Goal: Navigation & Orientation: Find specific page/section

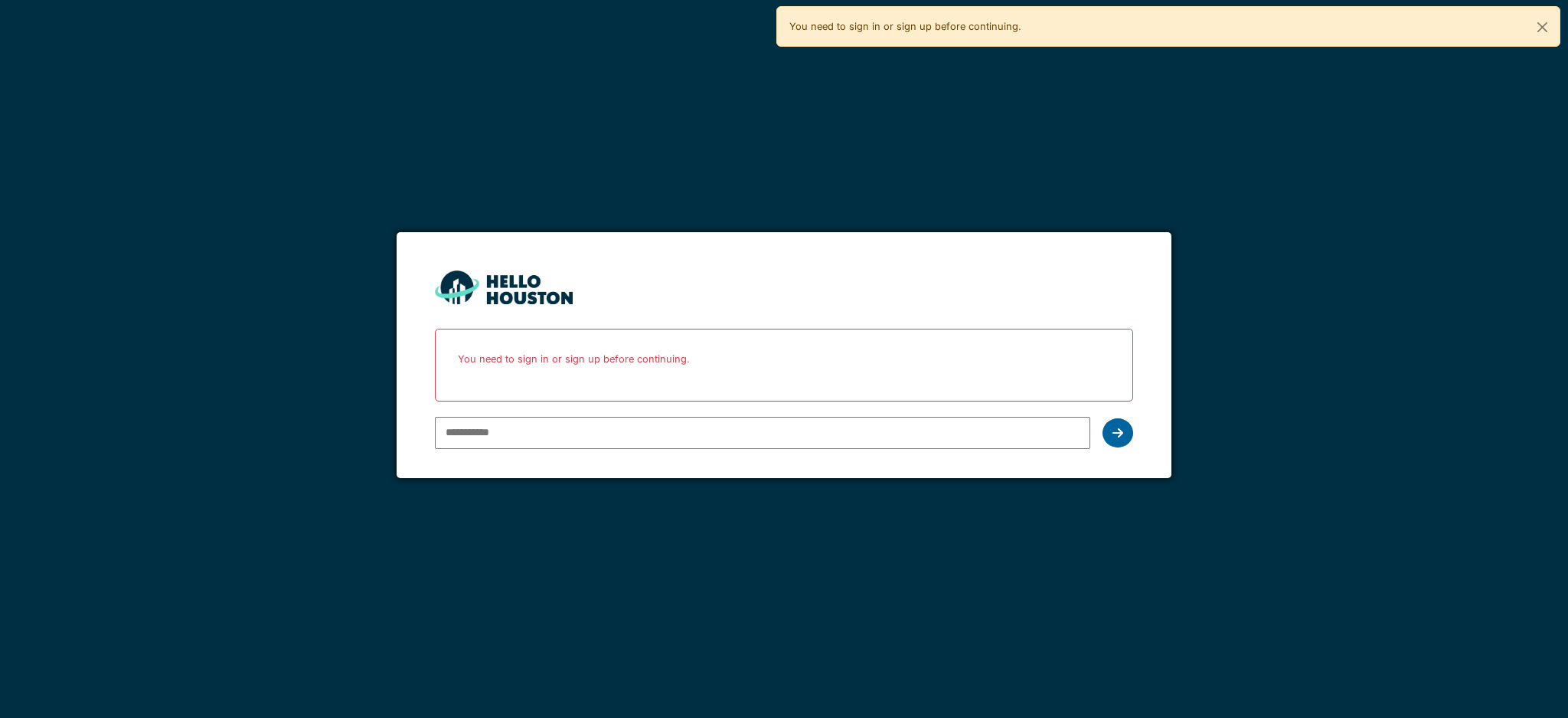
type input "**********"
click at [1118, 440] on div at bounding box center [1117, 432] width 31 height 29
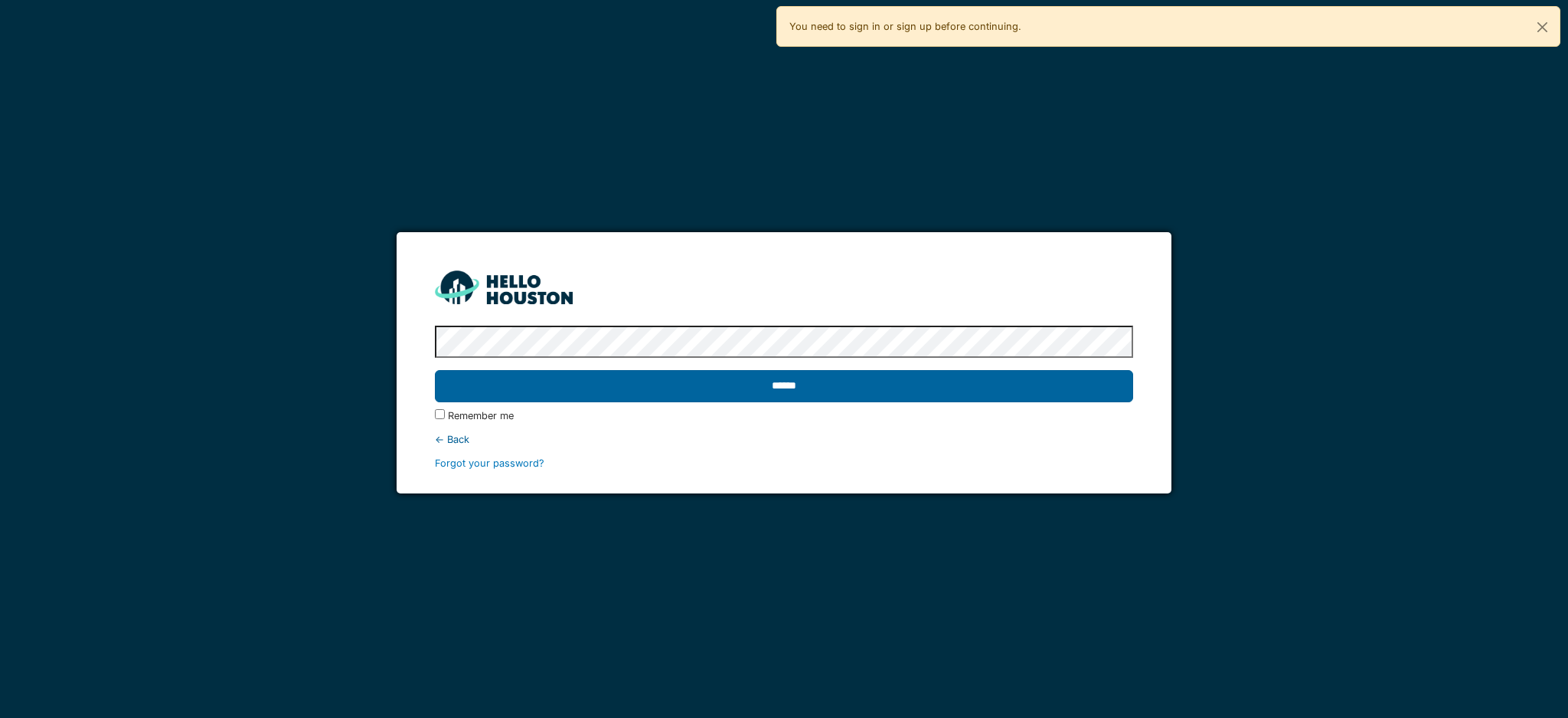
click at [692, 386] on input "******" at bounding box center [783, 385] width 698 height 32
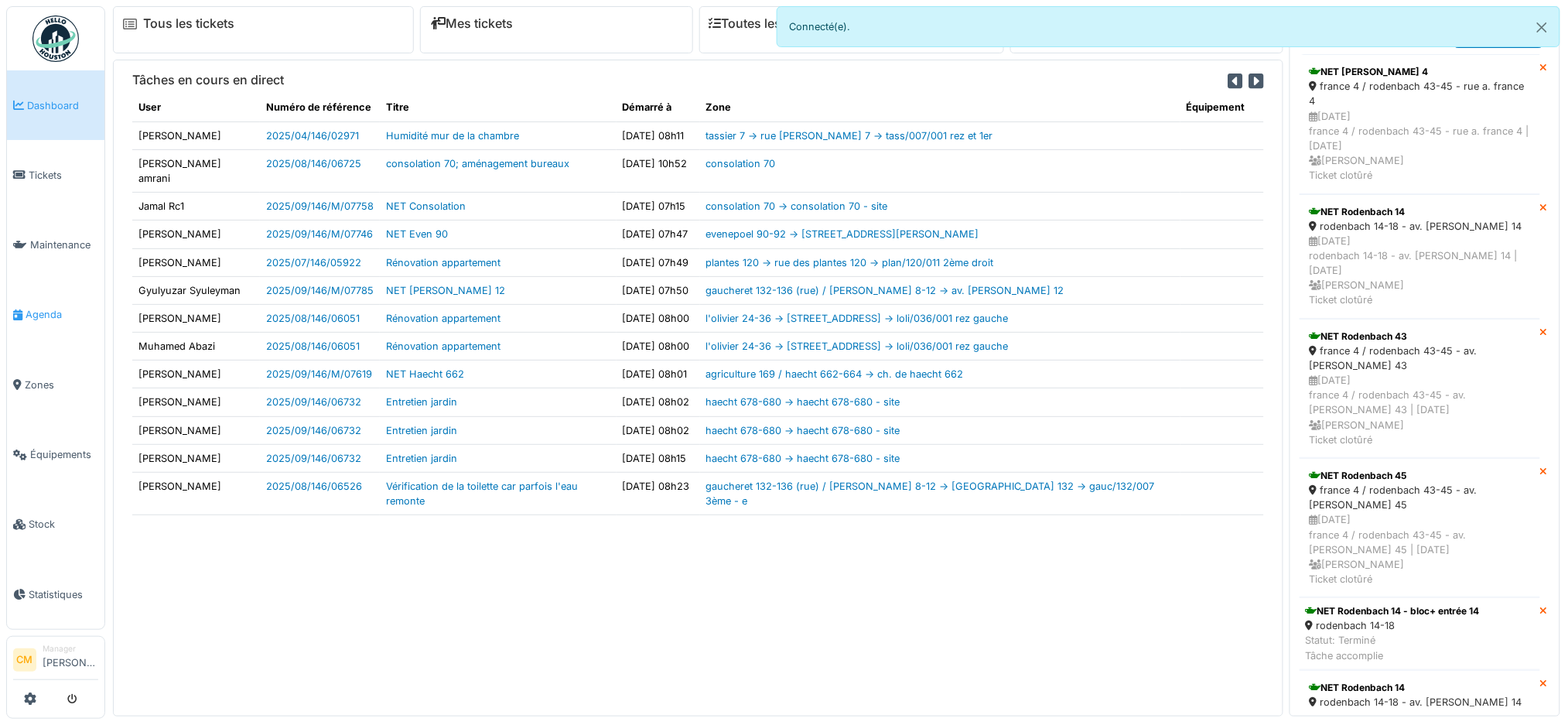
click at [36, 311] on span "Agenda" at bounding box center [62, 314] width 73 height 14
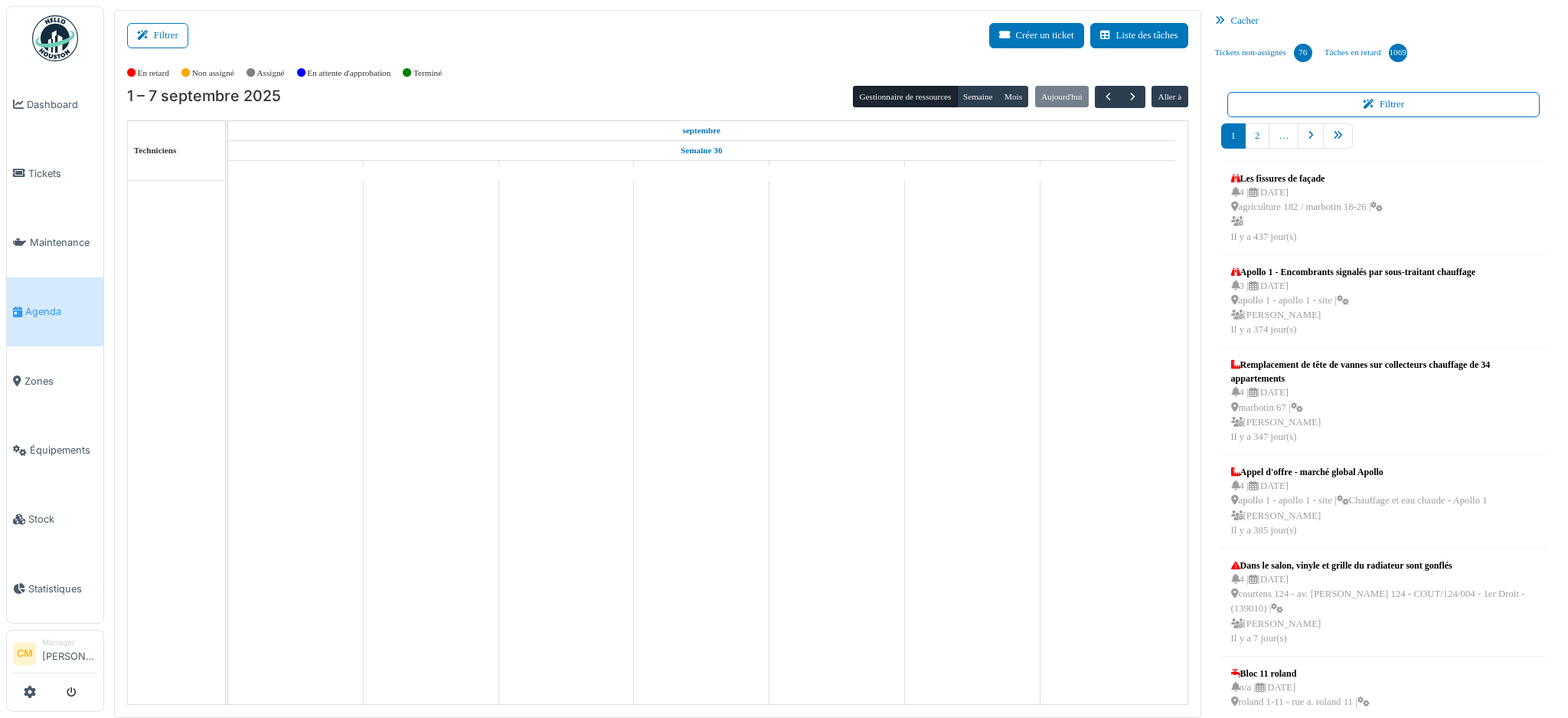
drag, startPoint x: 161, startPoint y: 31, endPoint x: 198, endPoint y: 47, distance: 40.3
click at [161, 31] on button "Filtrer" at bounding box center [157, 35] width 61 height 26
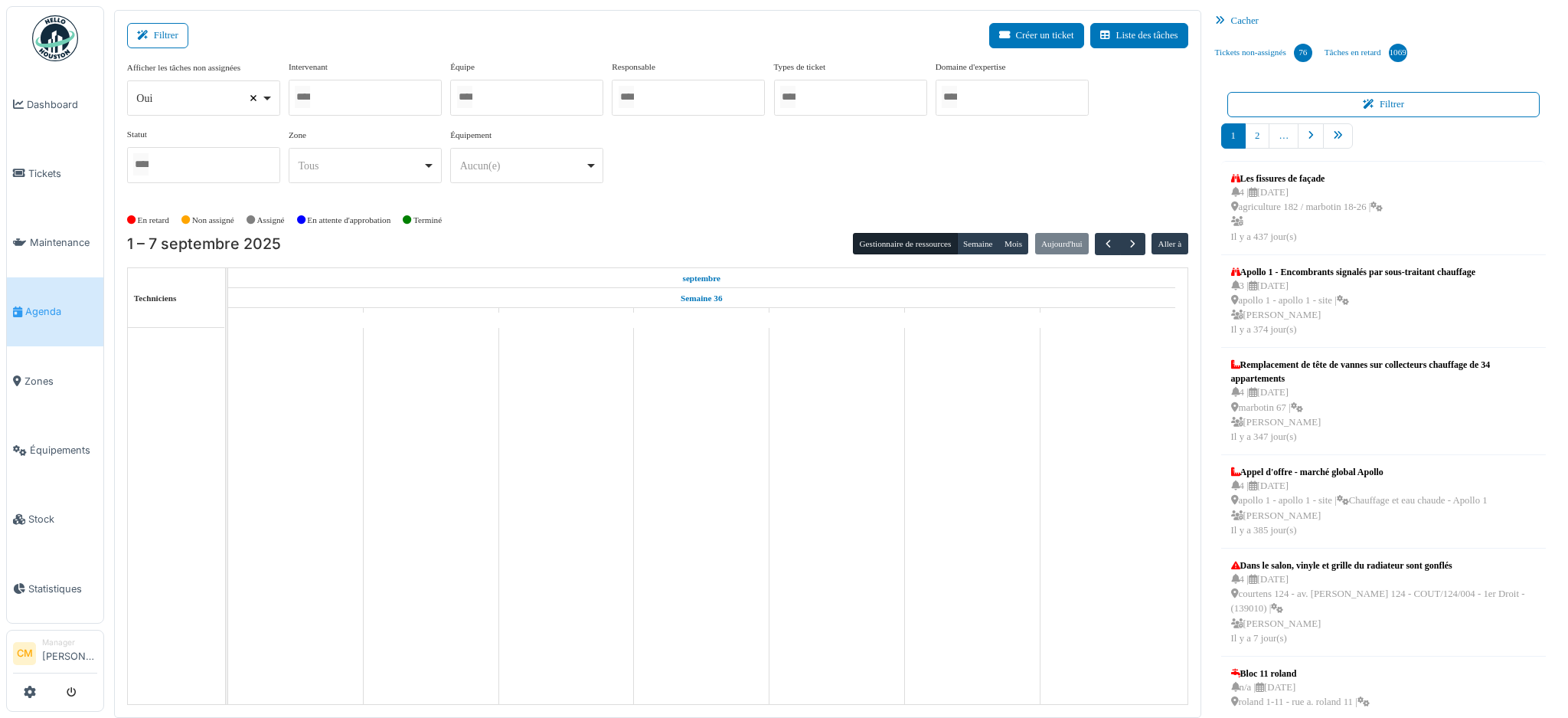
select select
click at [310, 97] on input "Tous" at bounding box center [302, 96] width 15 height 22
type input "******"
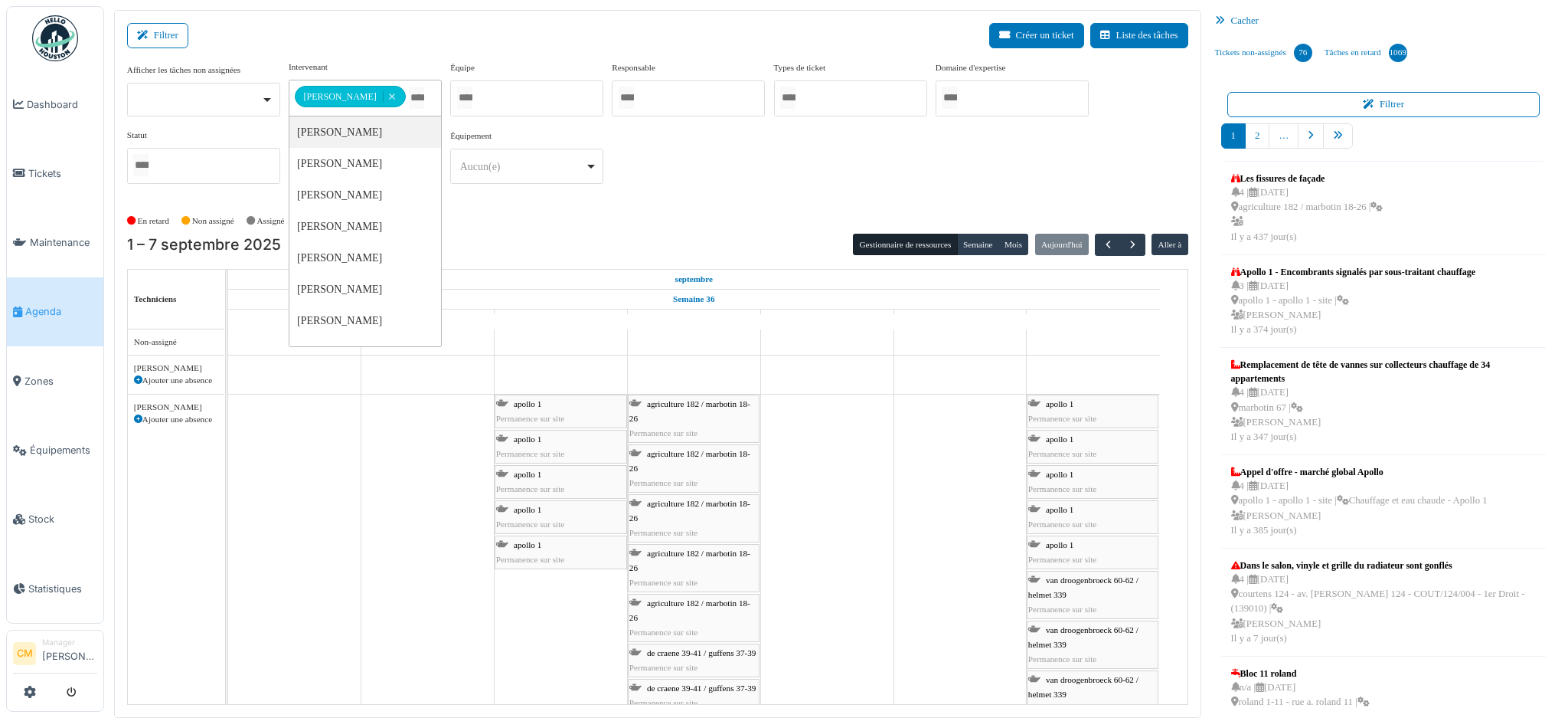
click at [717, 146] on div "**********" at bounding box center [657, 129] width 1061 height 136
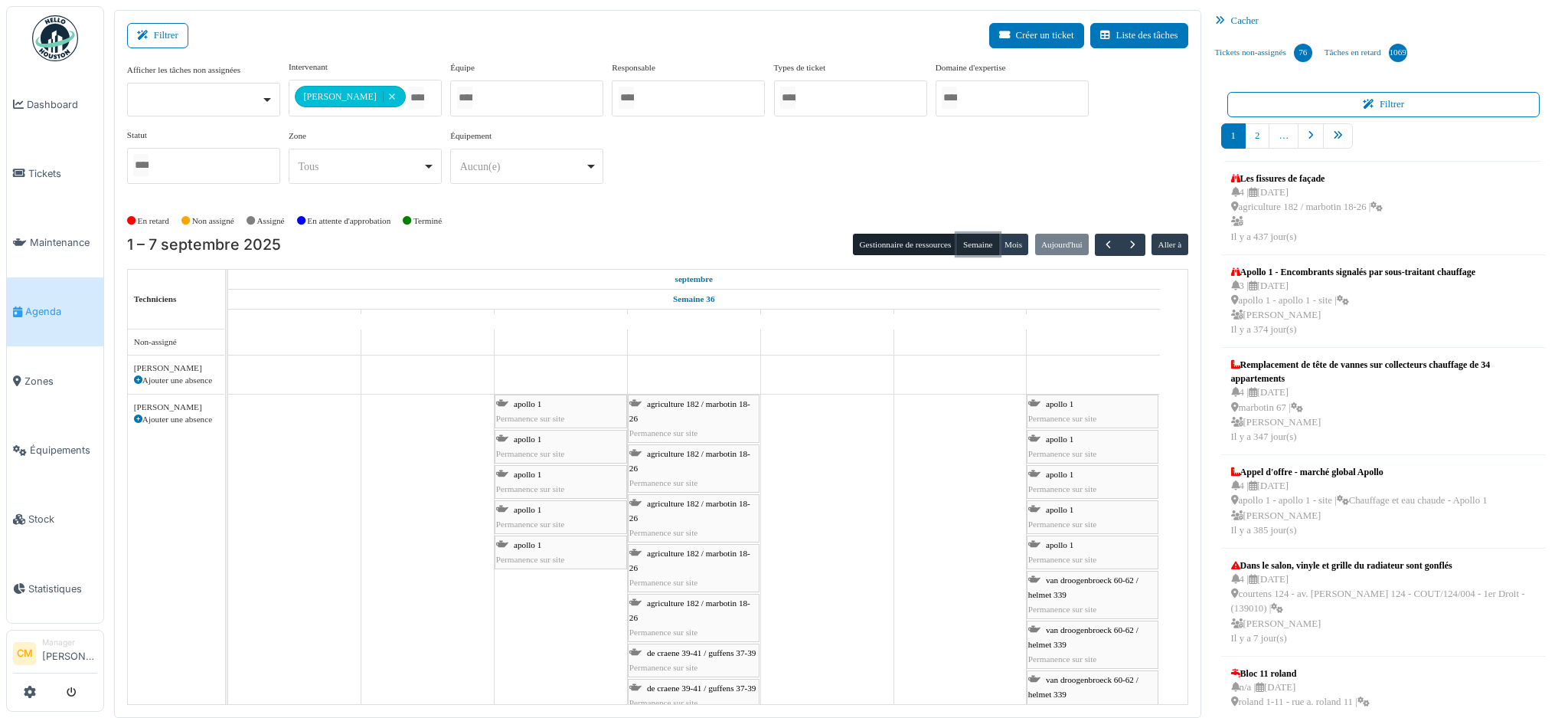
click at [970, 245] on button "Semaine" at bounding box center [978, 244] width 42 height 21
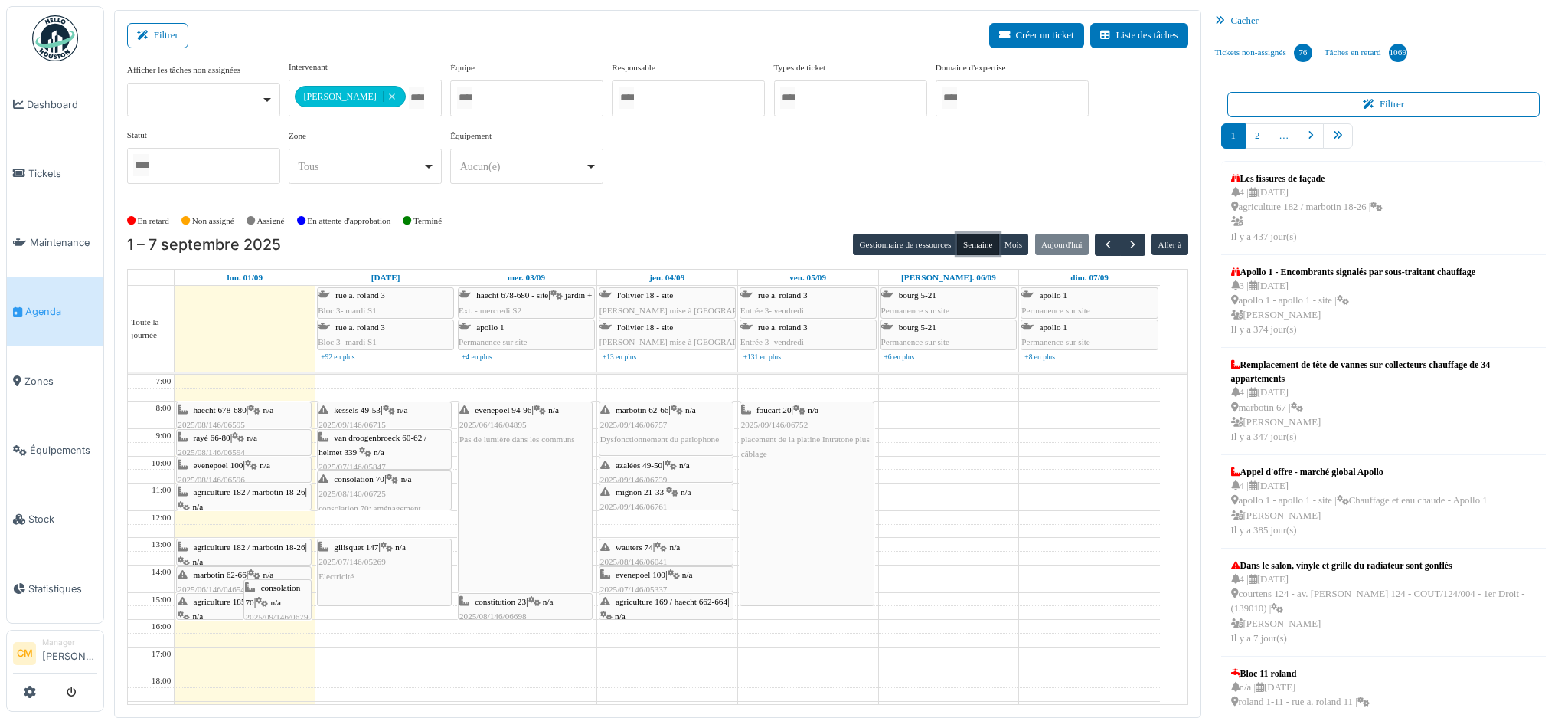
click at [233, 415] on div "haecht 678-680 | n/a 2025/08/146/06595 Contrôle d'installation électrique" at bounding box center [243, 425] width 131 height 44
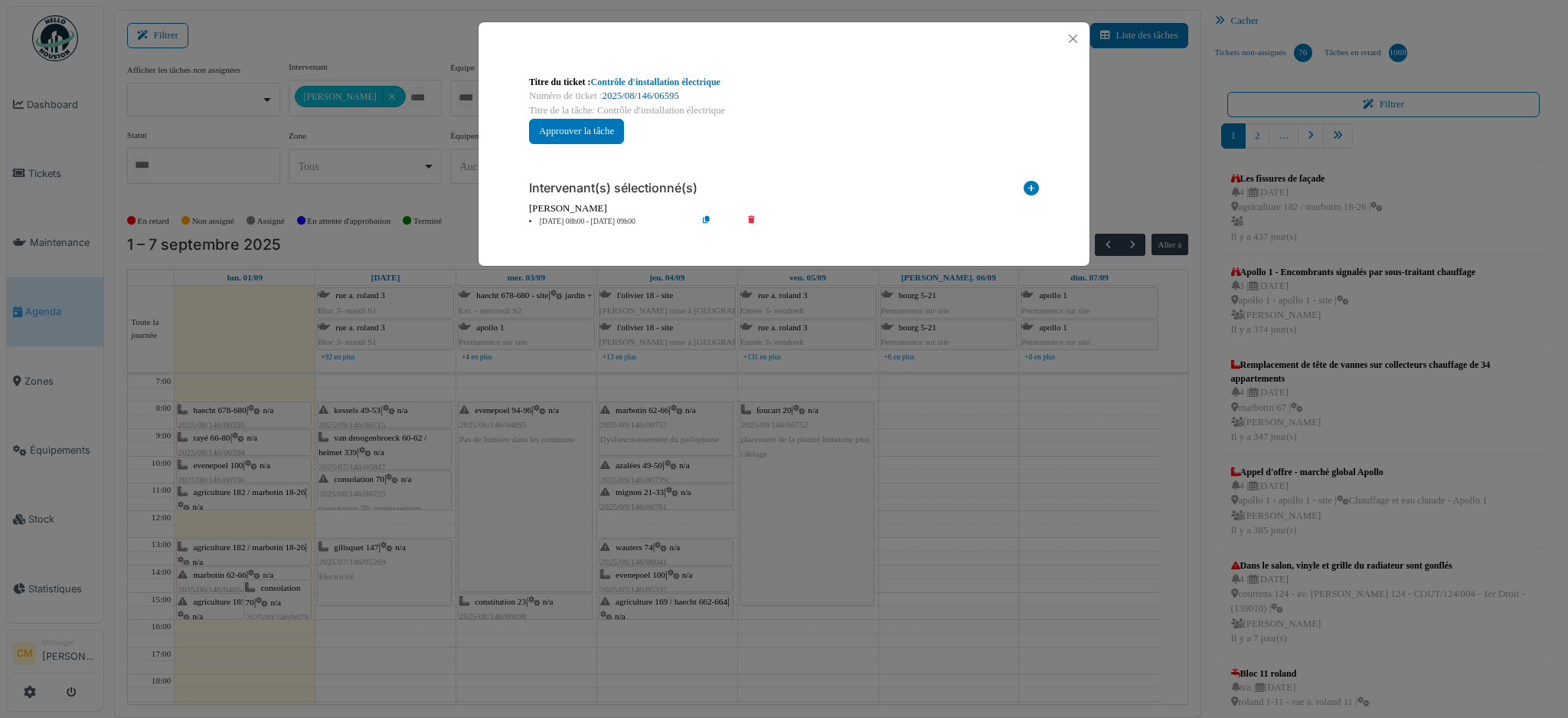
click at [651, 95] on link "2025/08/146/06595" at bounding box center [640, 95] width 77 height 11
drag, startPoint x: 1072, startPoint y: 34, endPoint x: 873, endPoint y: 108, distance: 212.3
click at [1072, 34] on button "Close" at bounding box center [1072, 38] width 20 height 20
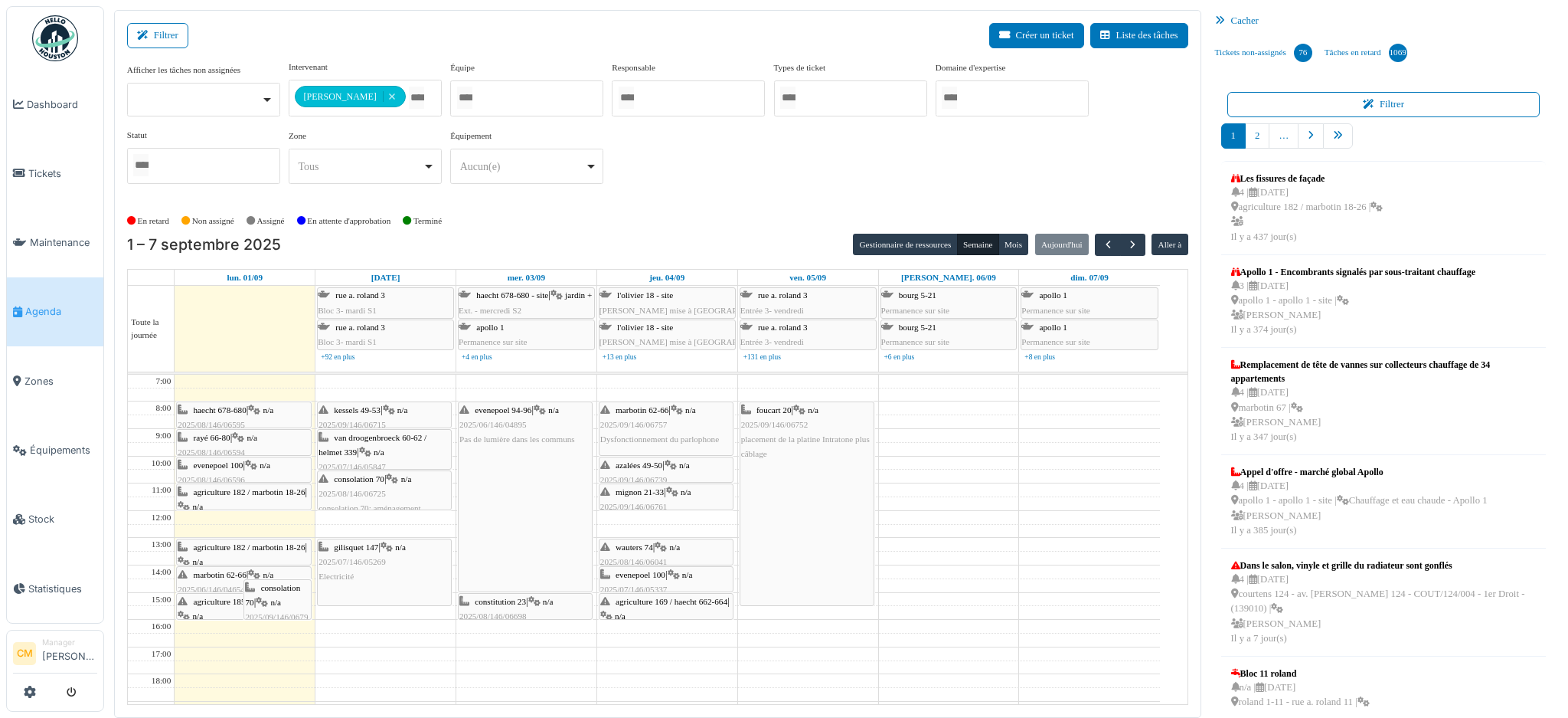
click at [210, 443] on div "rayé 66-80 | n/a 2025/08/146/06594 Contrôle de l’installation électrique" at bounding box center [243, 452] width 131 height 44
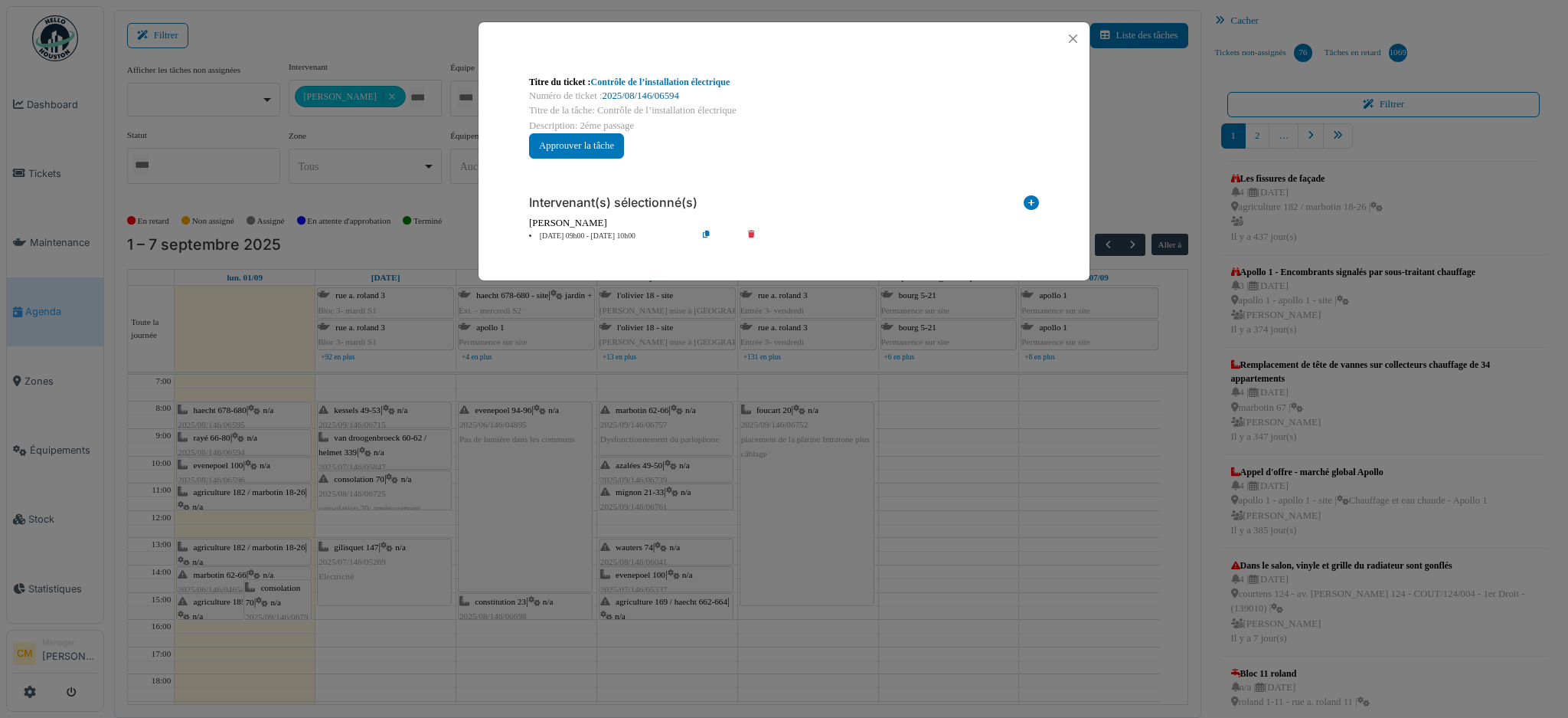
click at [653, 90] on link "2025/08/146/06594" at bounding box center [640, 95] width 77 height 11
click at [227, 474] on div "Titre du ticket : Contrôle de l’installation électrique Numéro de ticket : 2025…" at bounding box center [784, 359] width 1568 height 718
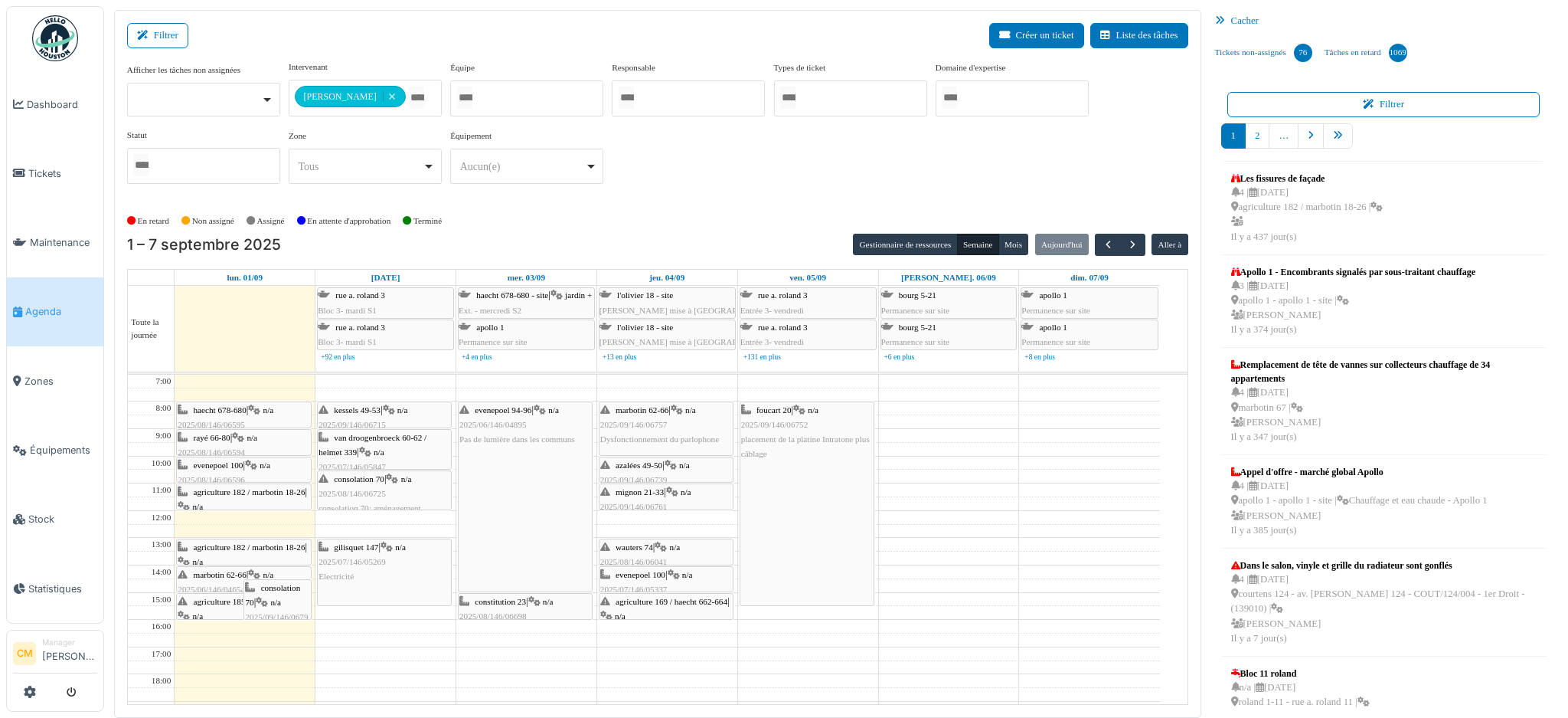
click at [222, 467] on span "evenepoel 100" at bounding box center [219, 465] width 49 height 9
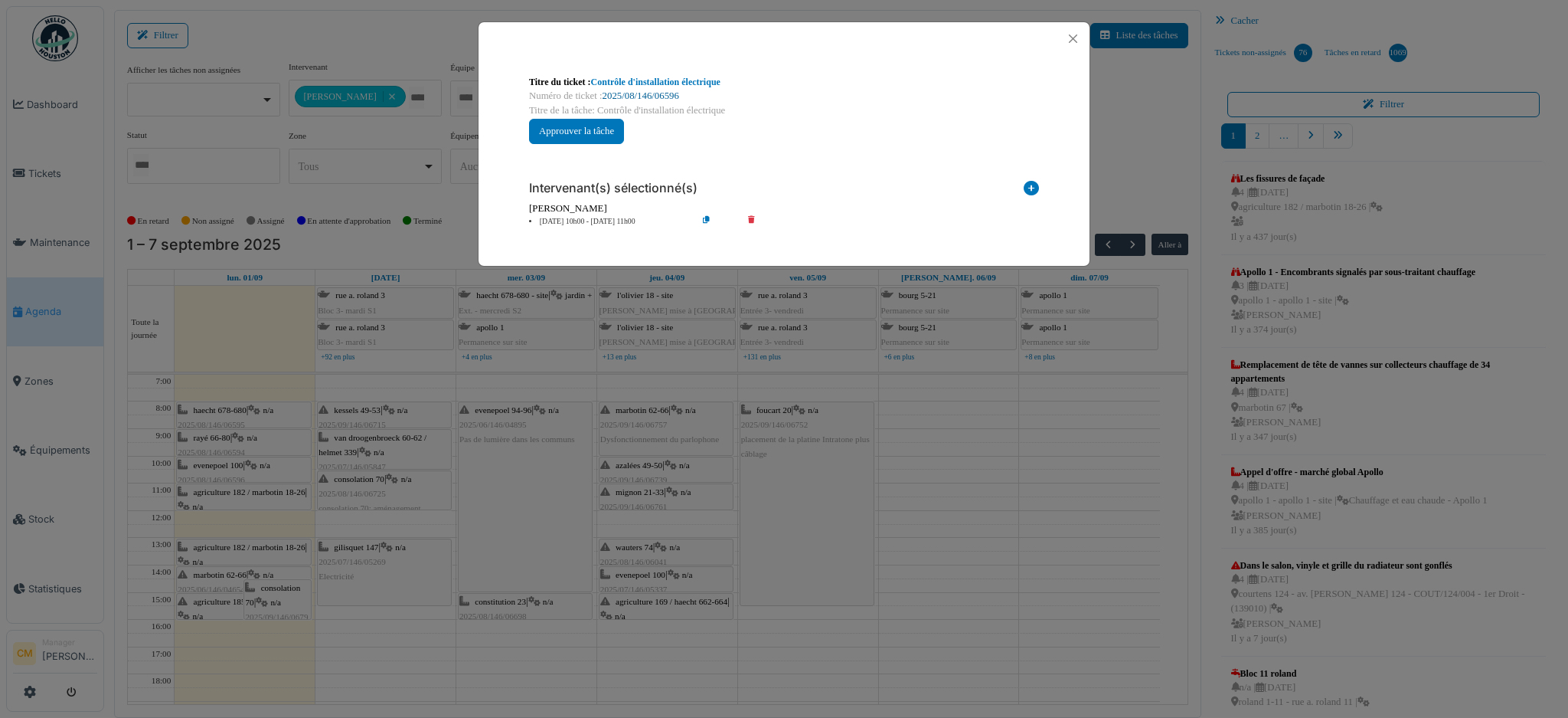
click at [659, 93] on link "2025/08/146/06596" at bounding box center [640, 95] width 77 height 11
click at [219, 502] on div "Titre du ticket : Contrôle d'installation électrique Numéro de ticket : 2025/08…" at bounding box center [784, 359] width 1568 height 718
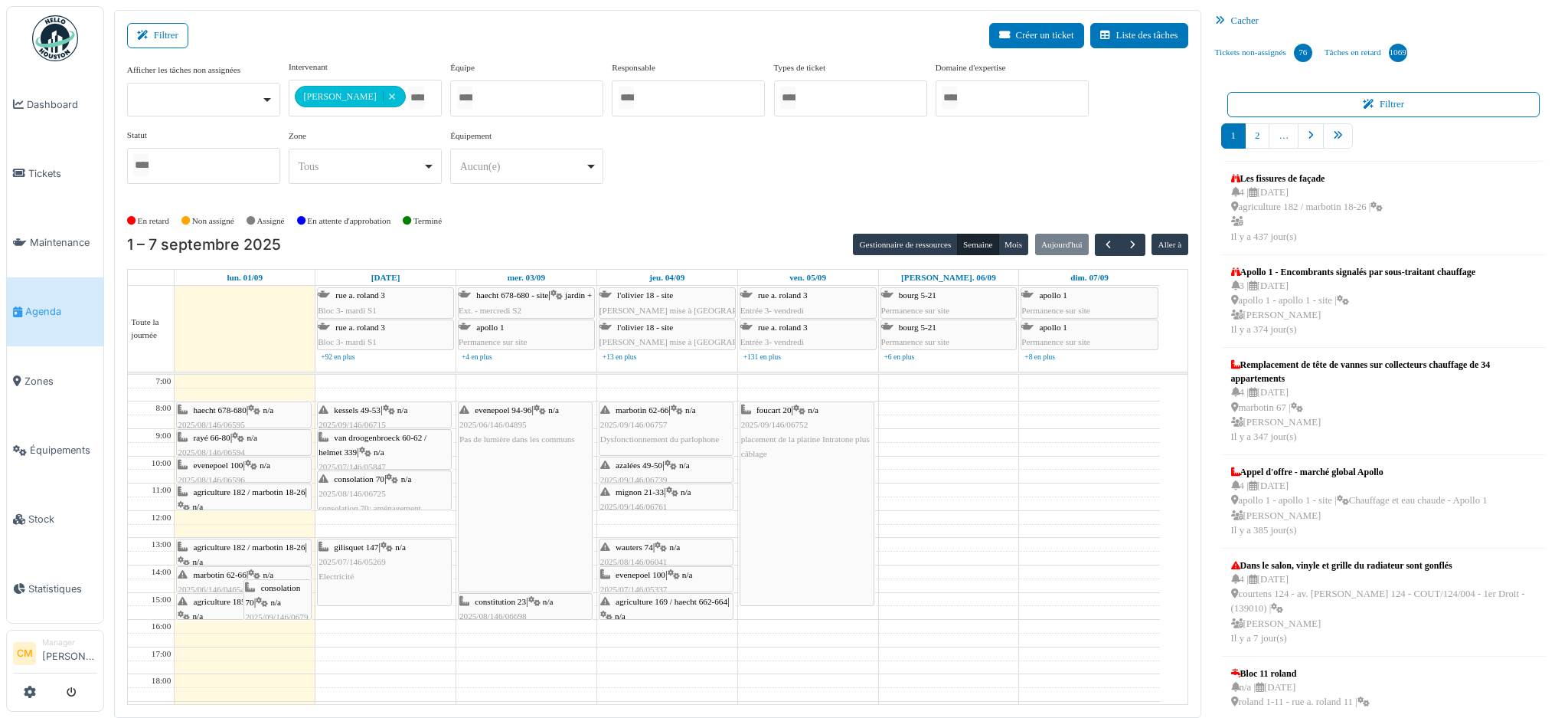
click at [221, 489] on span "agriculture 182 / marbotin 18-26" at bounding box center [250, 491] width 112 height 9
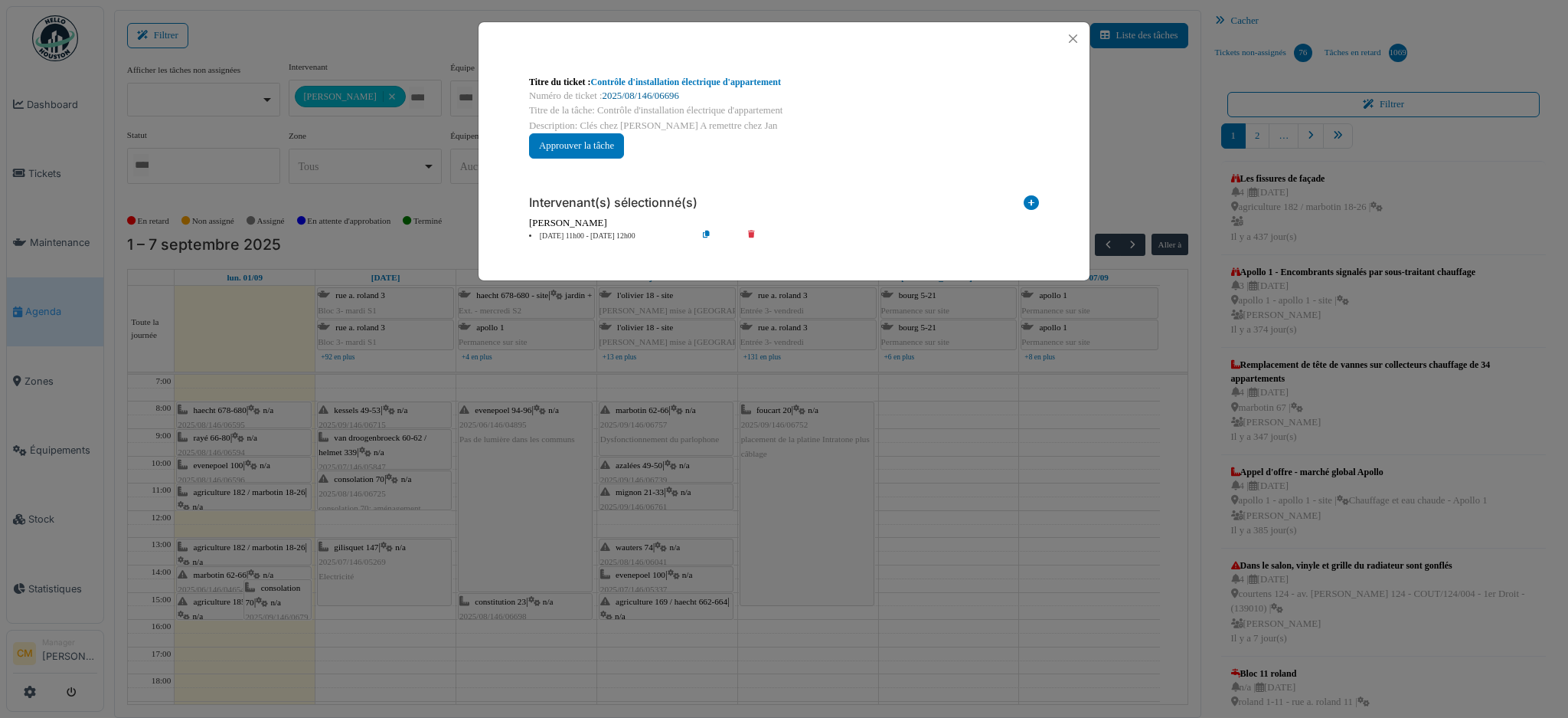
click at [661, 94] on link "2025/08/146/06696" at bounding box center [640, 95] width 77 height 11
drag, startPoint x: 1076, startPoint y: 40, endPoint x: 409, endPoint y: 258, distance: 701.7
click at [1075, 40] on button "Close" at bounding box center [1072, 38] width 20 height 20
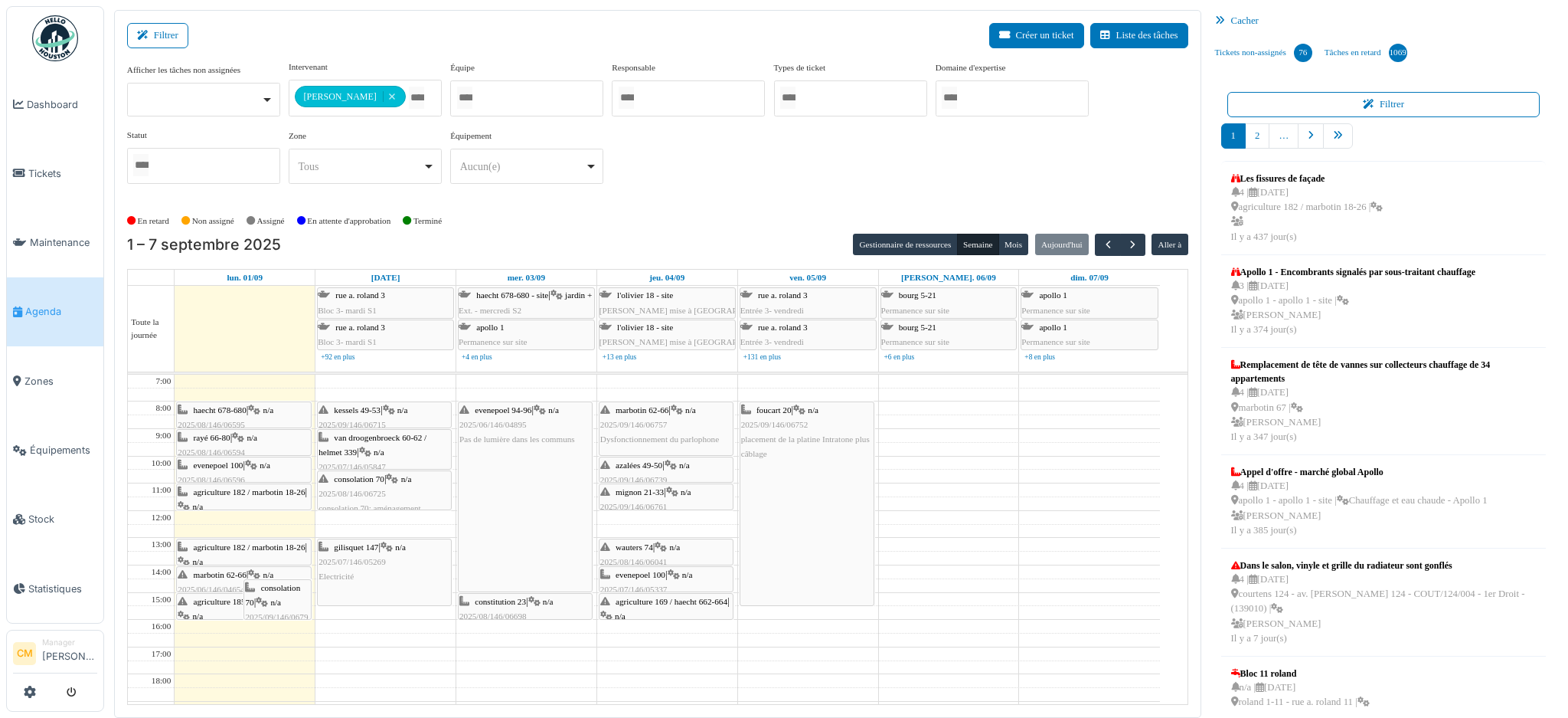
click at [223, 557] on div "agriculture 182 / marbotin 18-26 | n/a 2025/08/146/06697 Contrôle d'installatio…" at bounding box center [243, 576] width 131 height 73
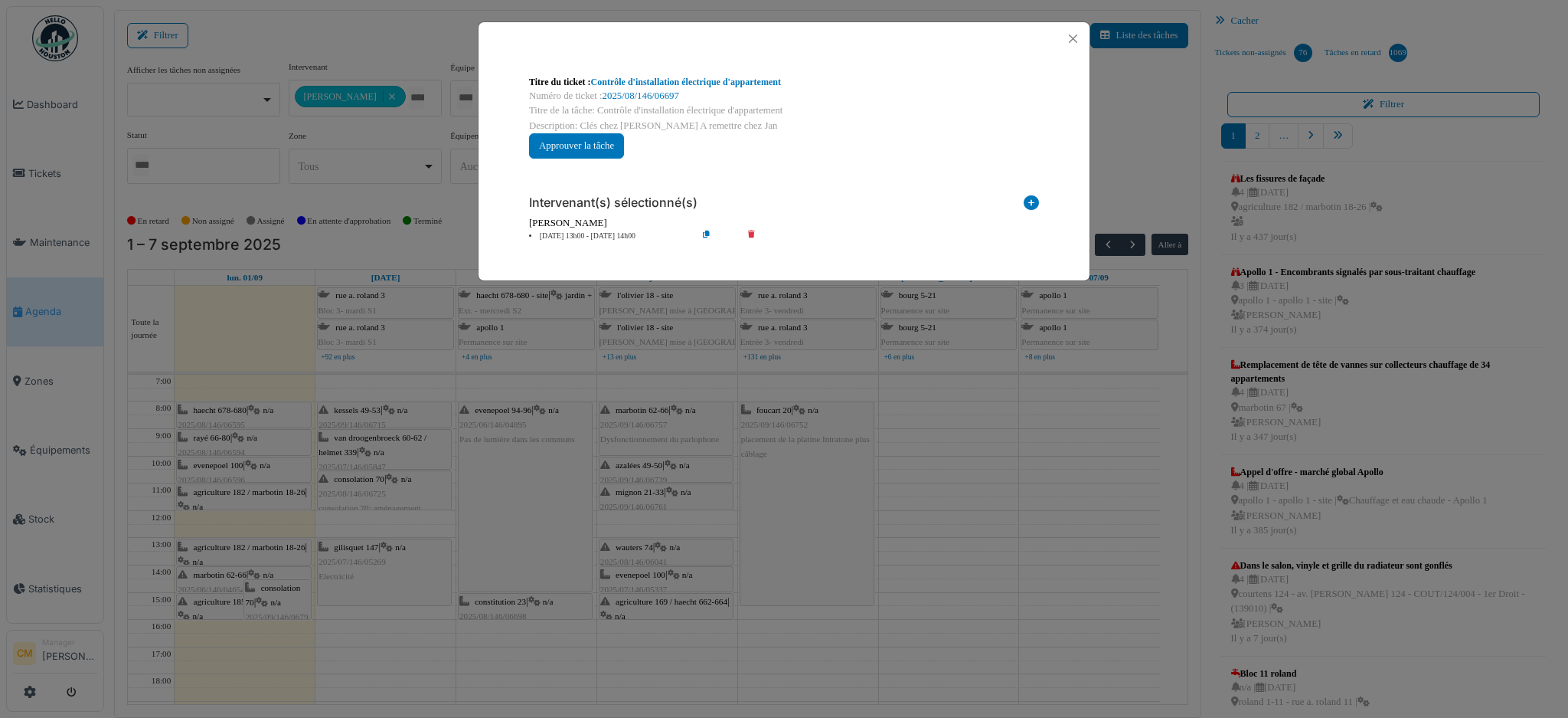
click at [209, 580] on div "Titre du ticket : Contrôle d'installation électrique d'appartement Numéro de ti…" at bounding box center [784, 359] width 1568 height 718
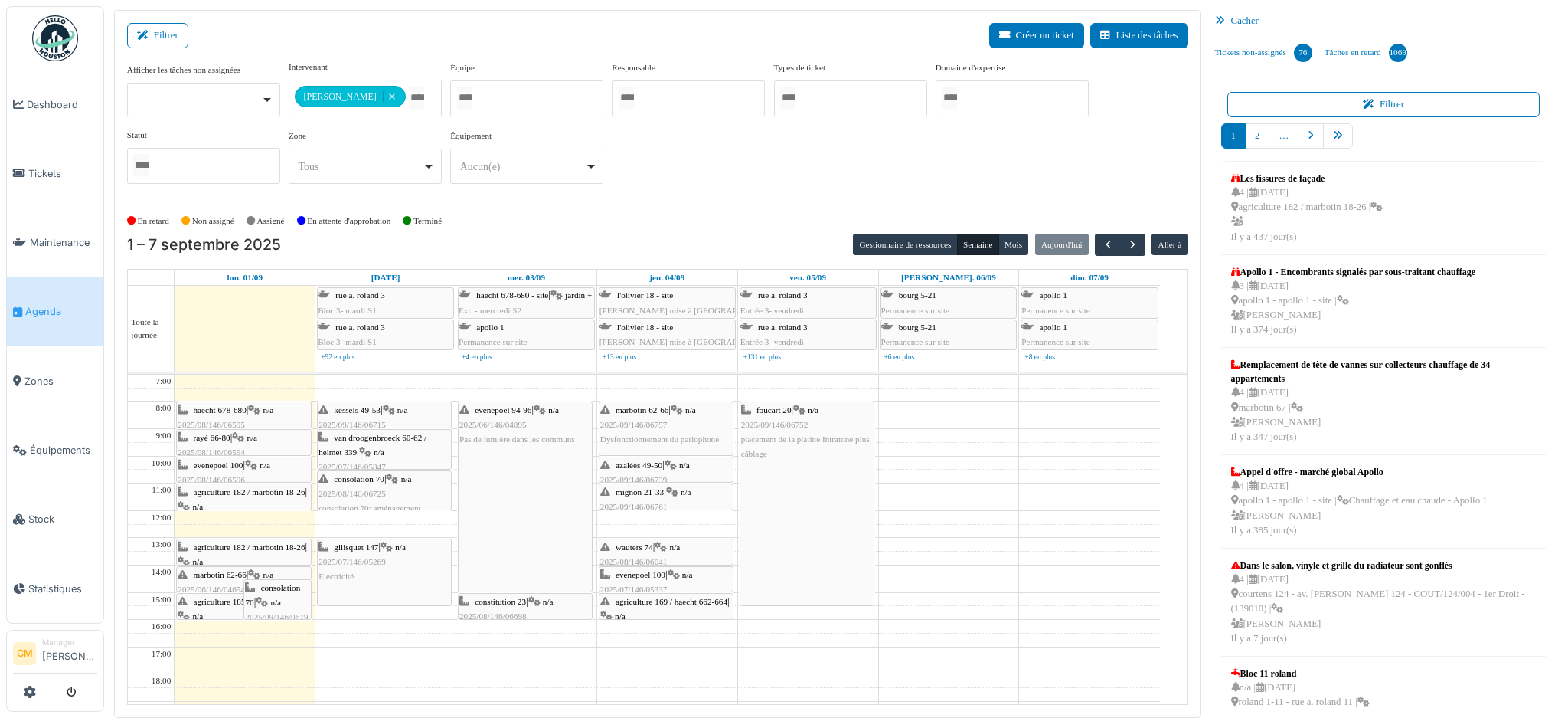
click at [219, 578] on span "marbotin 62-66" at bounding box center [220, 574] width 53 height 9
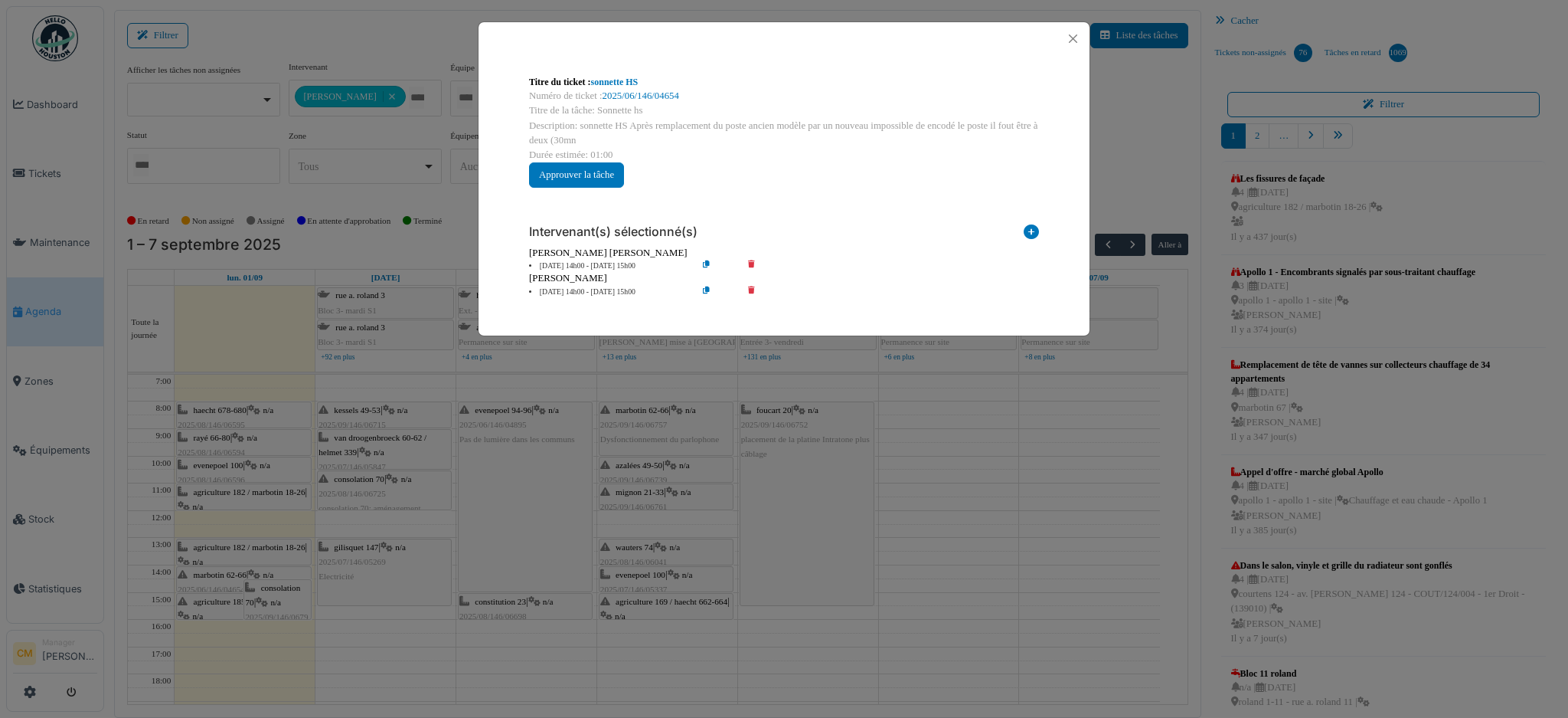
click at [190, 607] on div "Titre du ticket : sonnette HS Numéro de ticket : 2025/06/146/04654 Titre de la …" at bounding box center [784, 359] width 1568 height 718
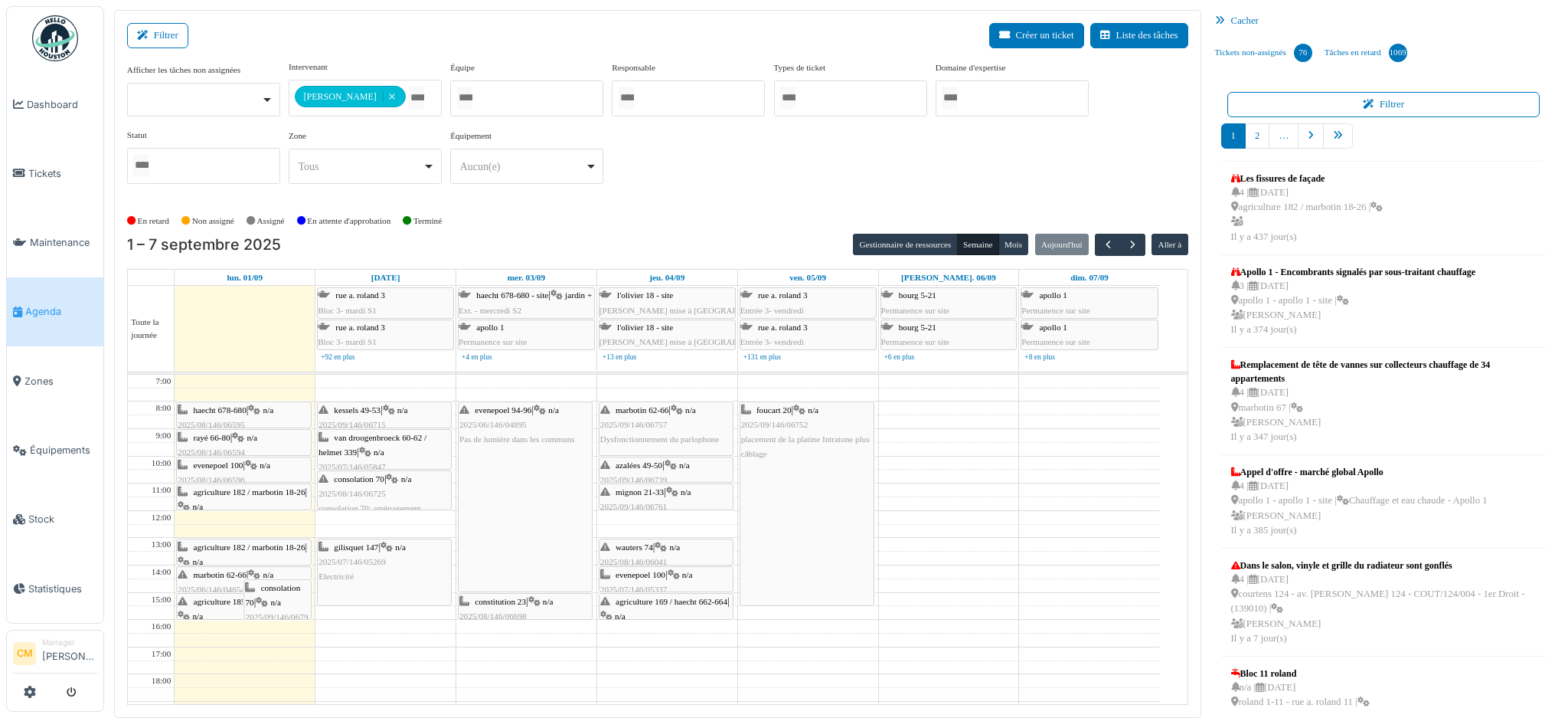
click at [206, 600] on span "agriculture 185 / marbotin 57-63" at bounding box center [250, 601] width 112 height 9
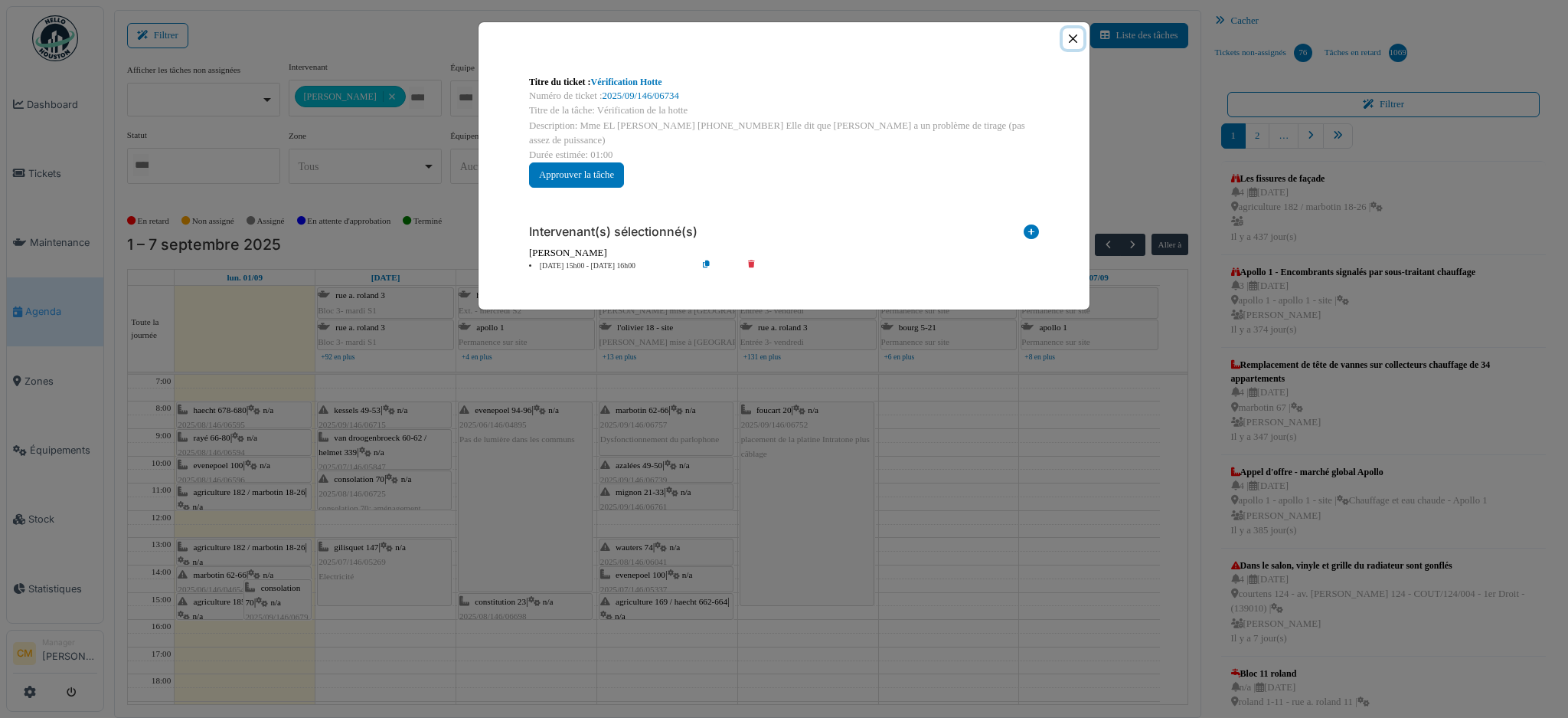
drag, startPoint x: 1069, startPoint y: 34, endPoint x: 1022, endPoint y: 24, distance: 48.1
click at [1069, 34] on button "Close" at bounding box center [1072, 38] width 20 height 20
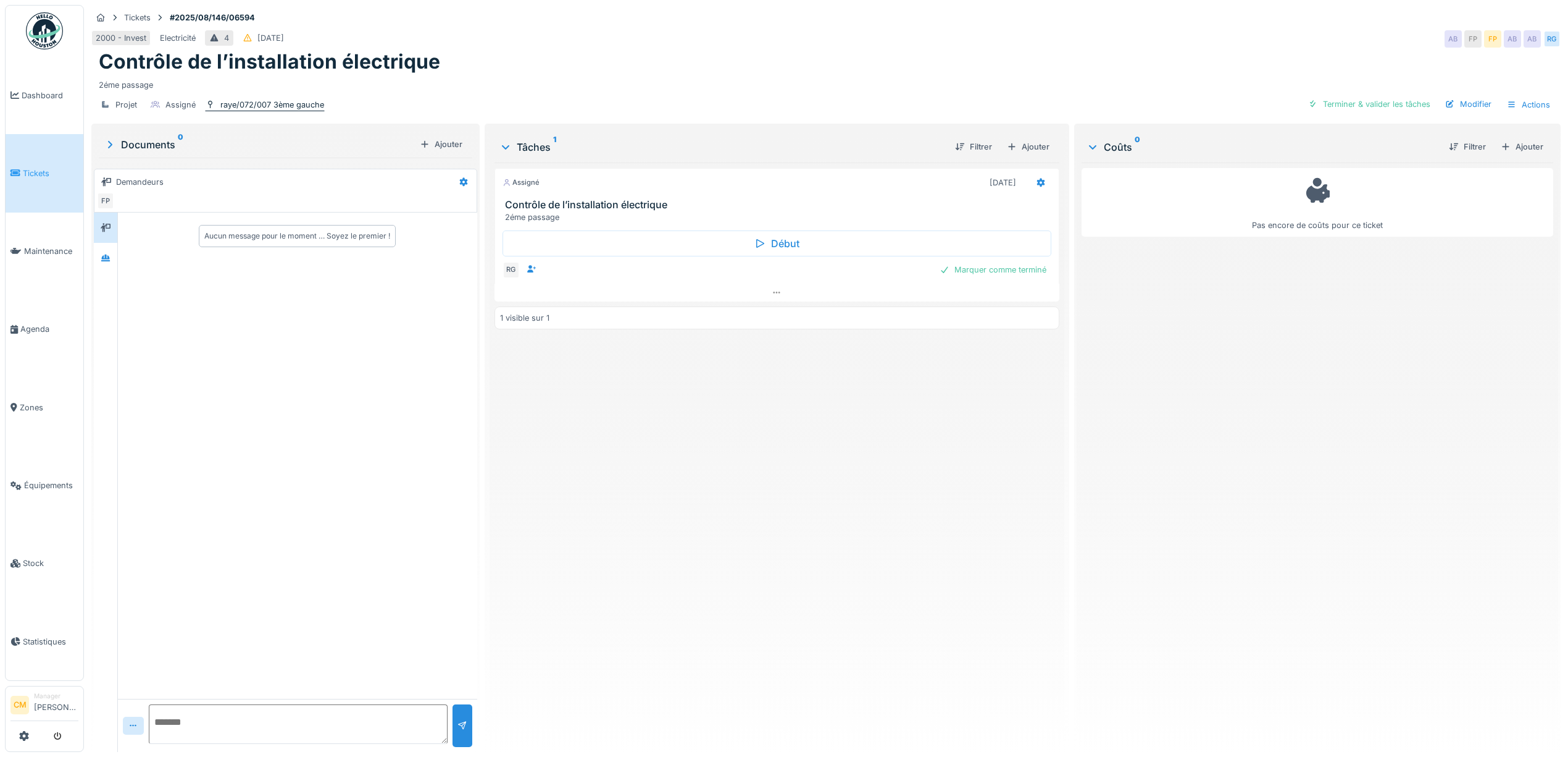
click at [252, 107] on div "raye/072/007 3ème gauche" at bounding box center [272, 105] width 104 height 11
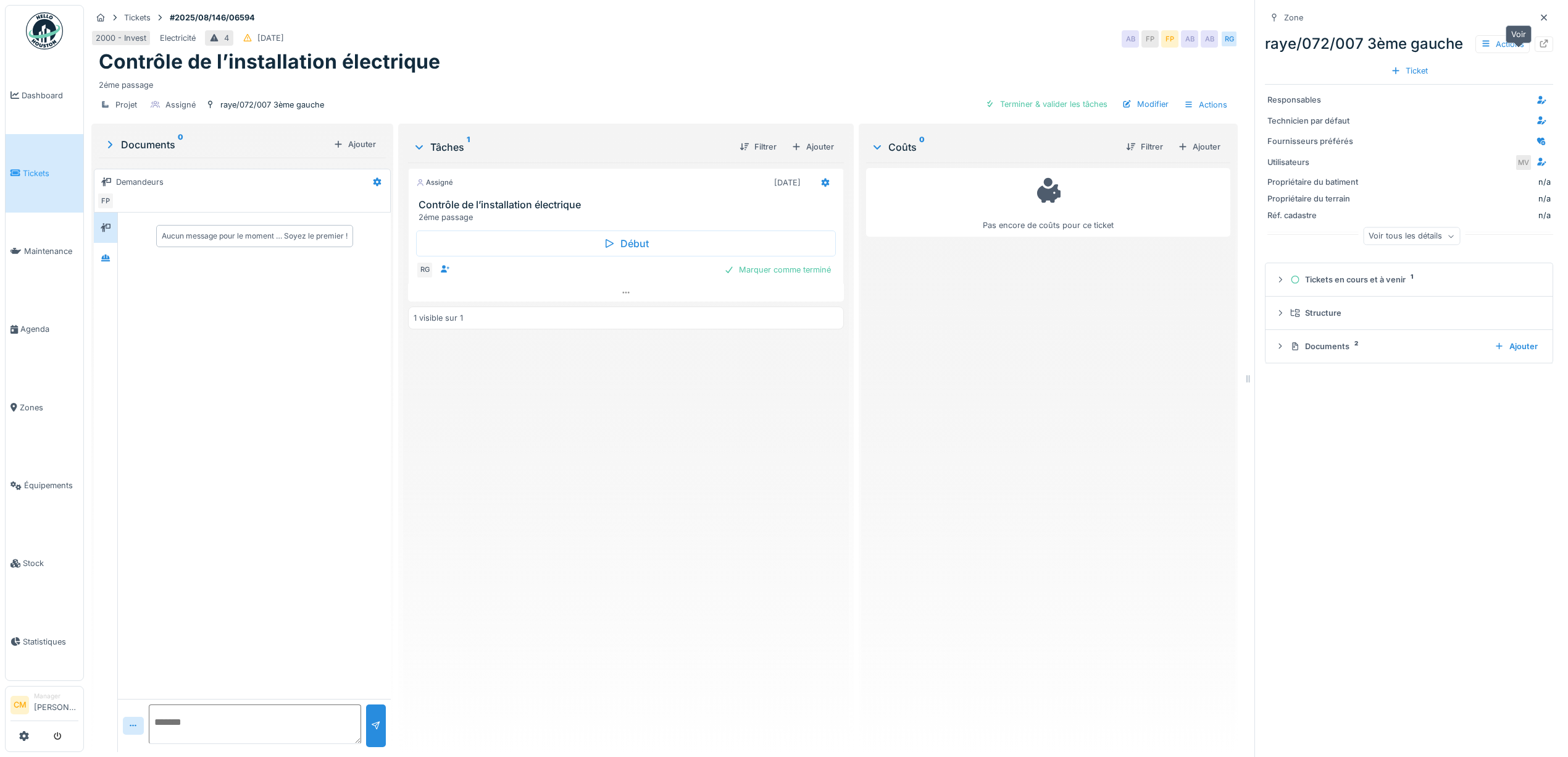
click at [1252, 48] on icon at bounding box center [1544, 43] width 10 height 8
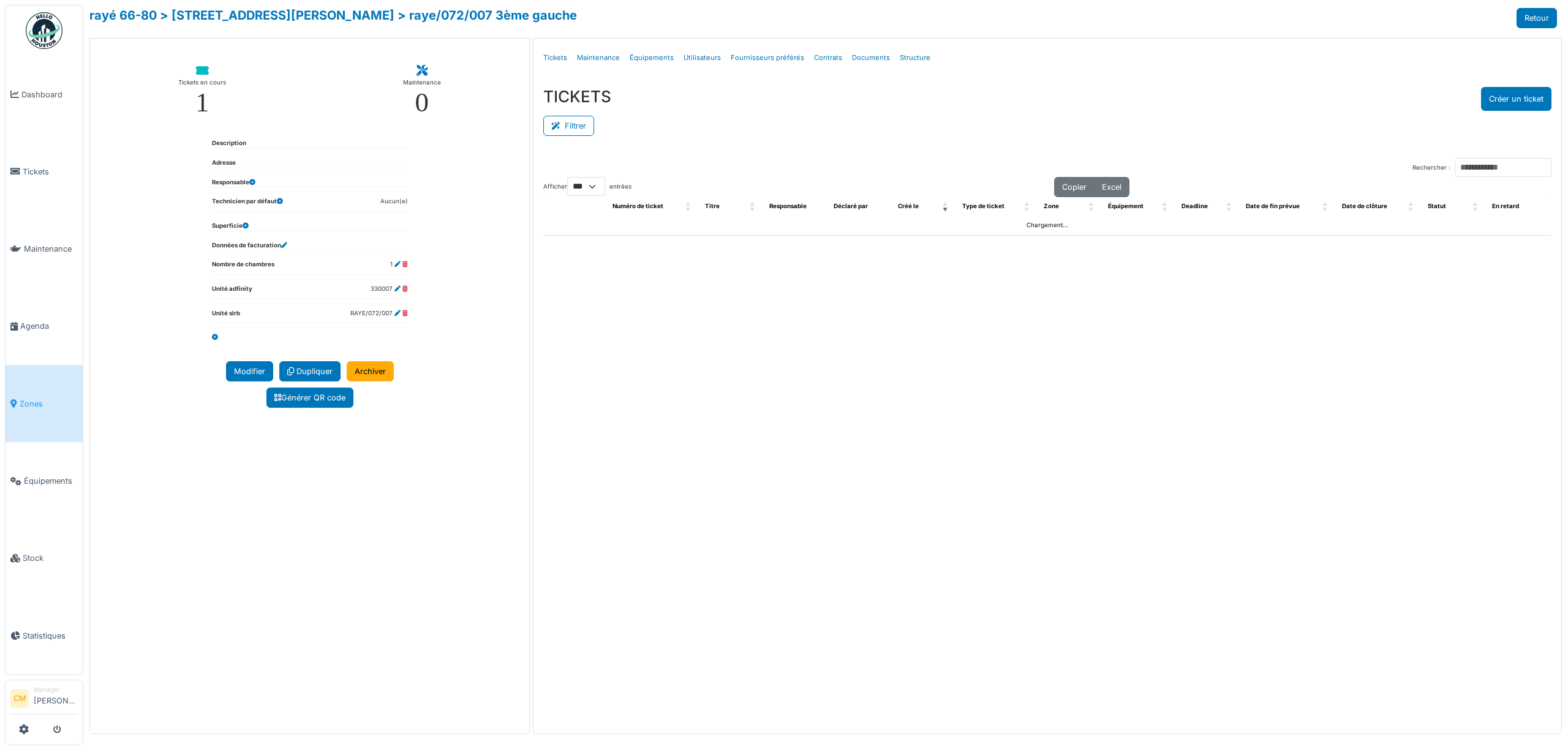
select select "***"
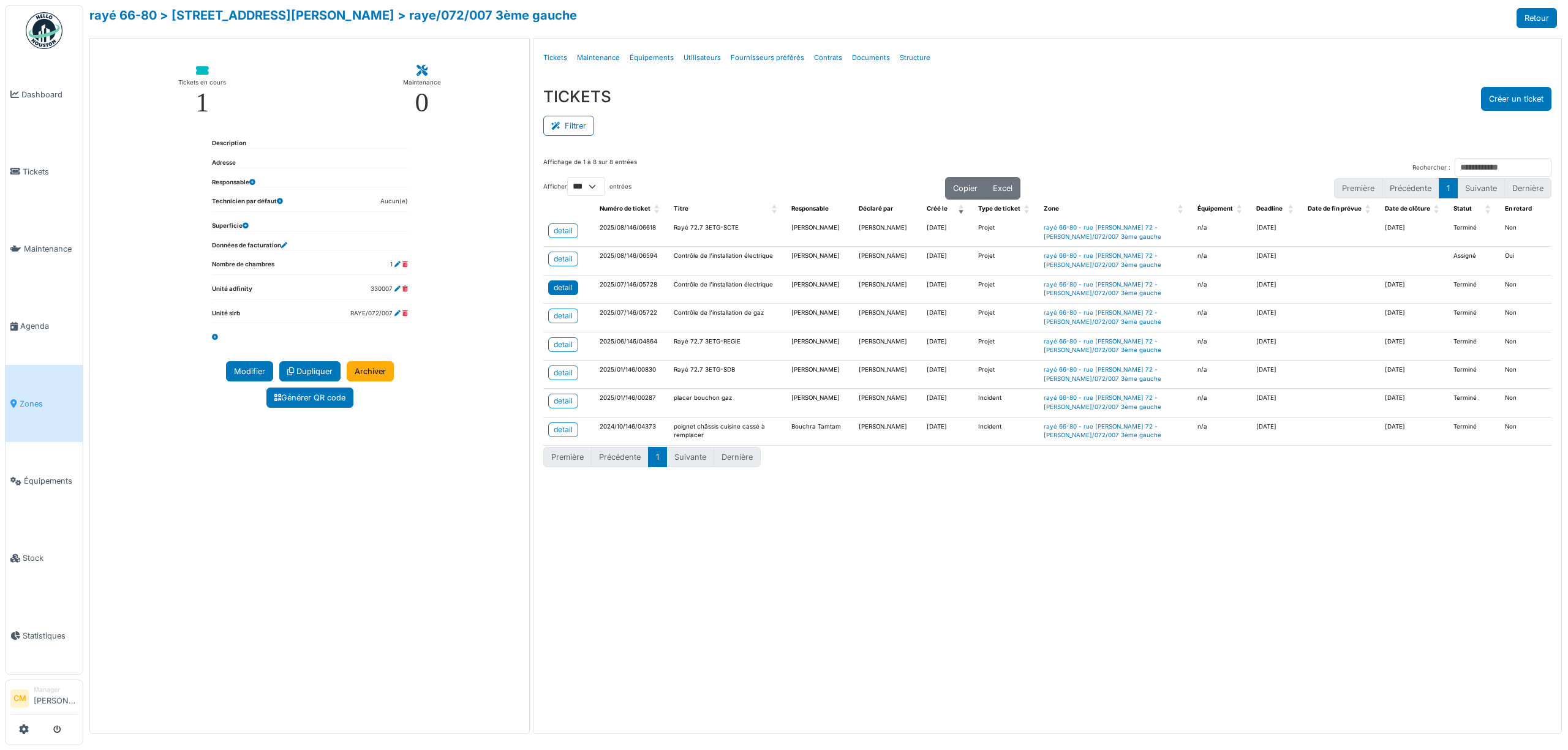
click at [574, 287] on link "detail" at bounding box center [563, 288] width 30 height 15
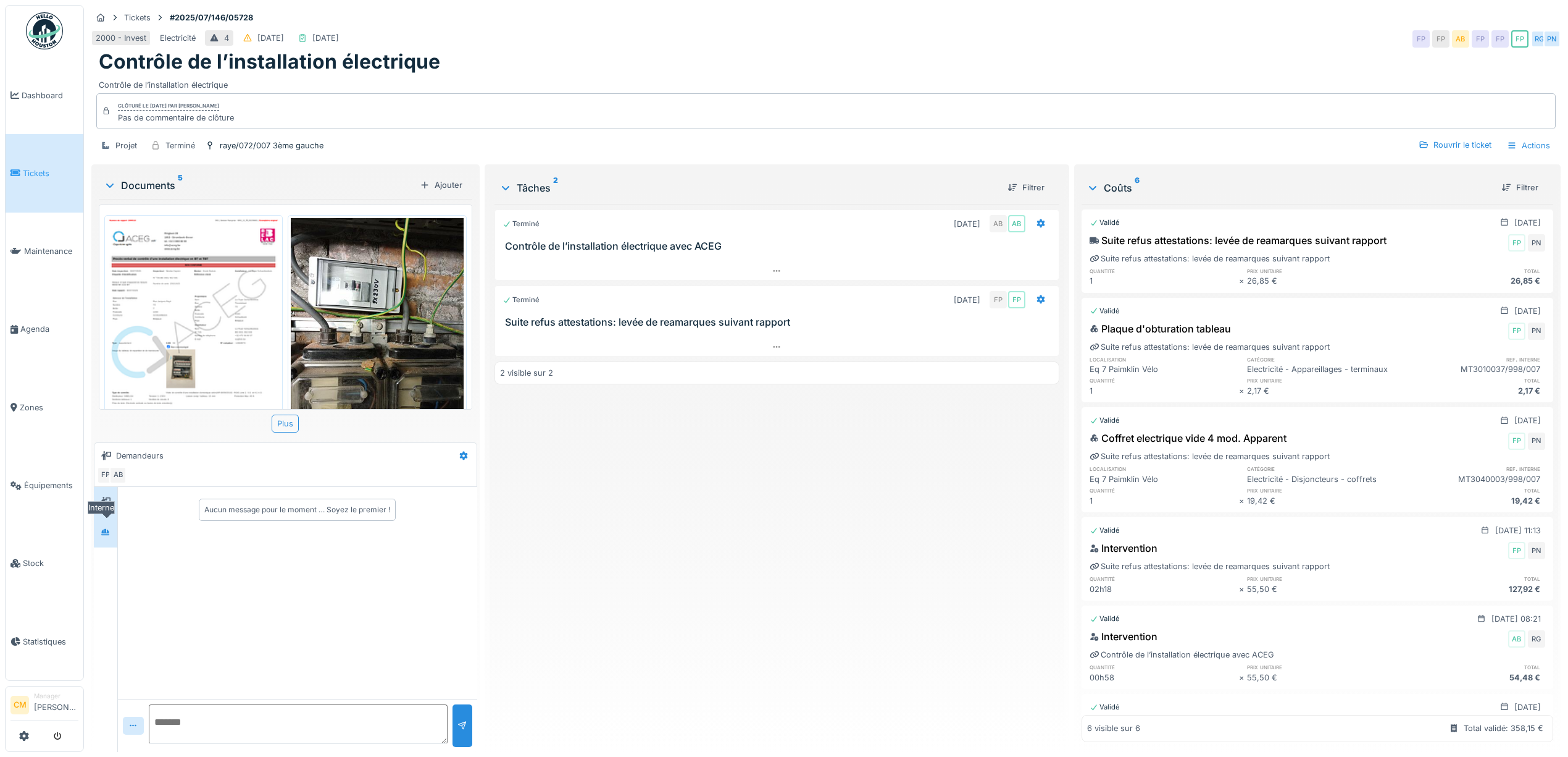
click at [105, 540] on div at bounding box center [105, 532] width 18 height 16
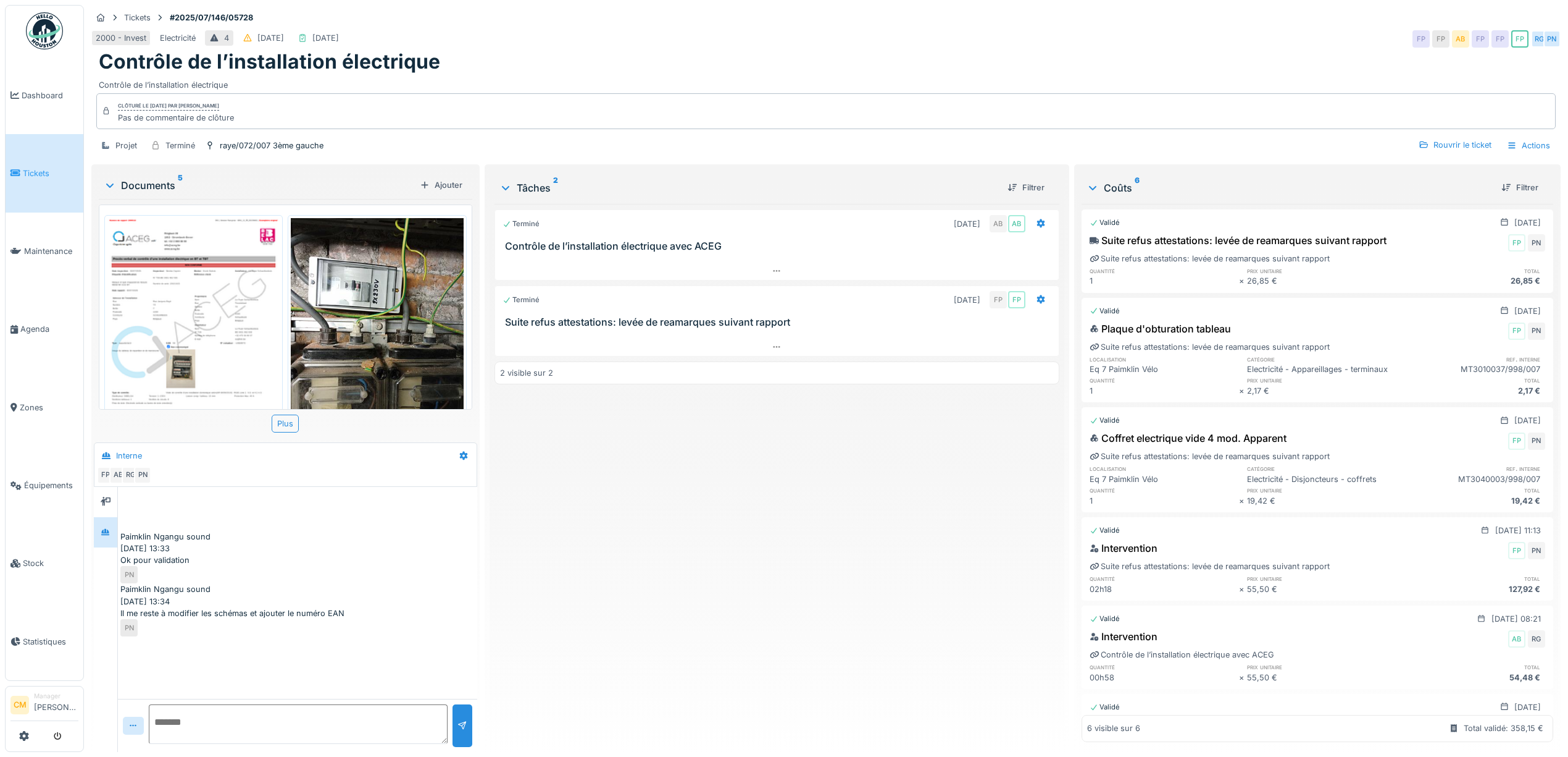
click at [161, 289] on img at bounding box center [193, 329] width 172 height 223
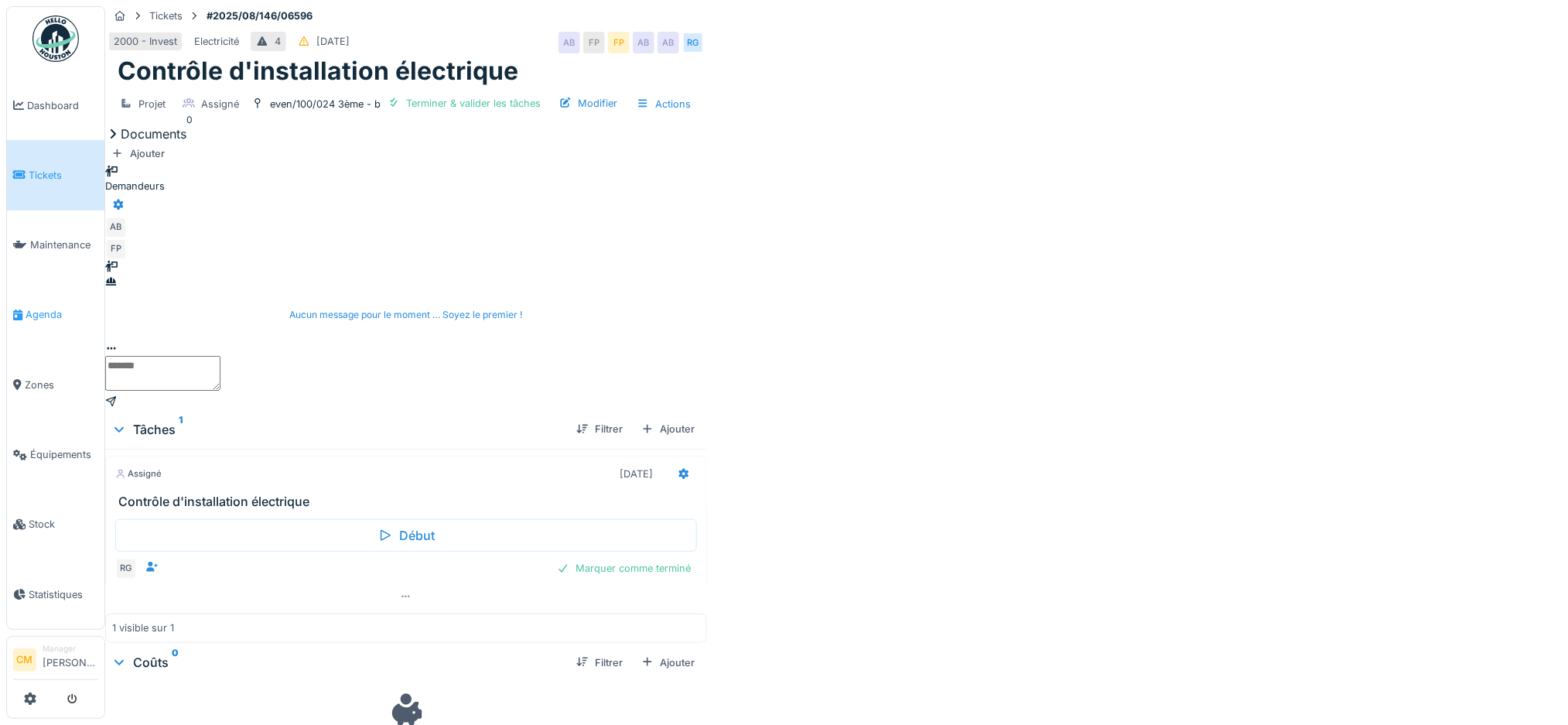
click at [27, 307] on span "Agenda" at bounding box center [62, 314] width 73 height 14
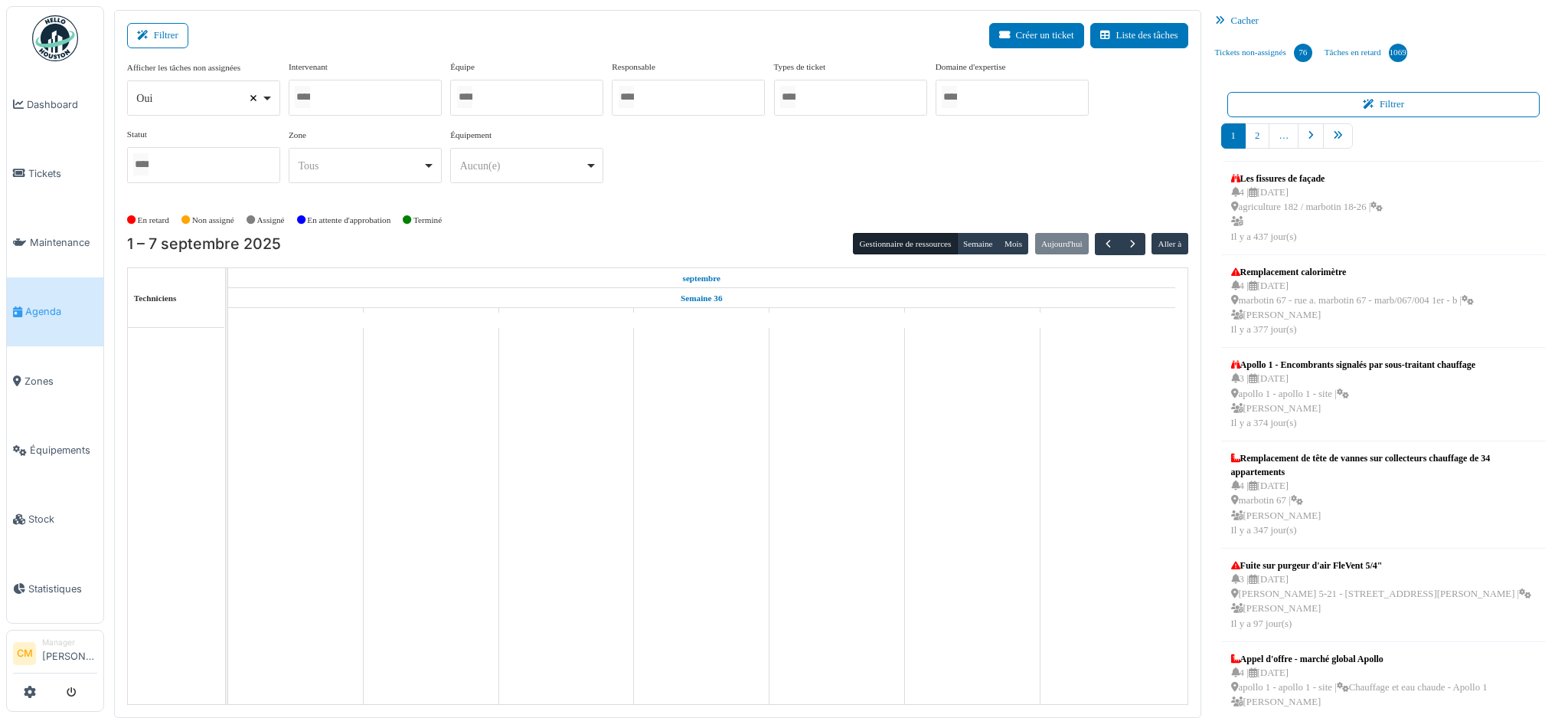
select select
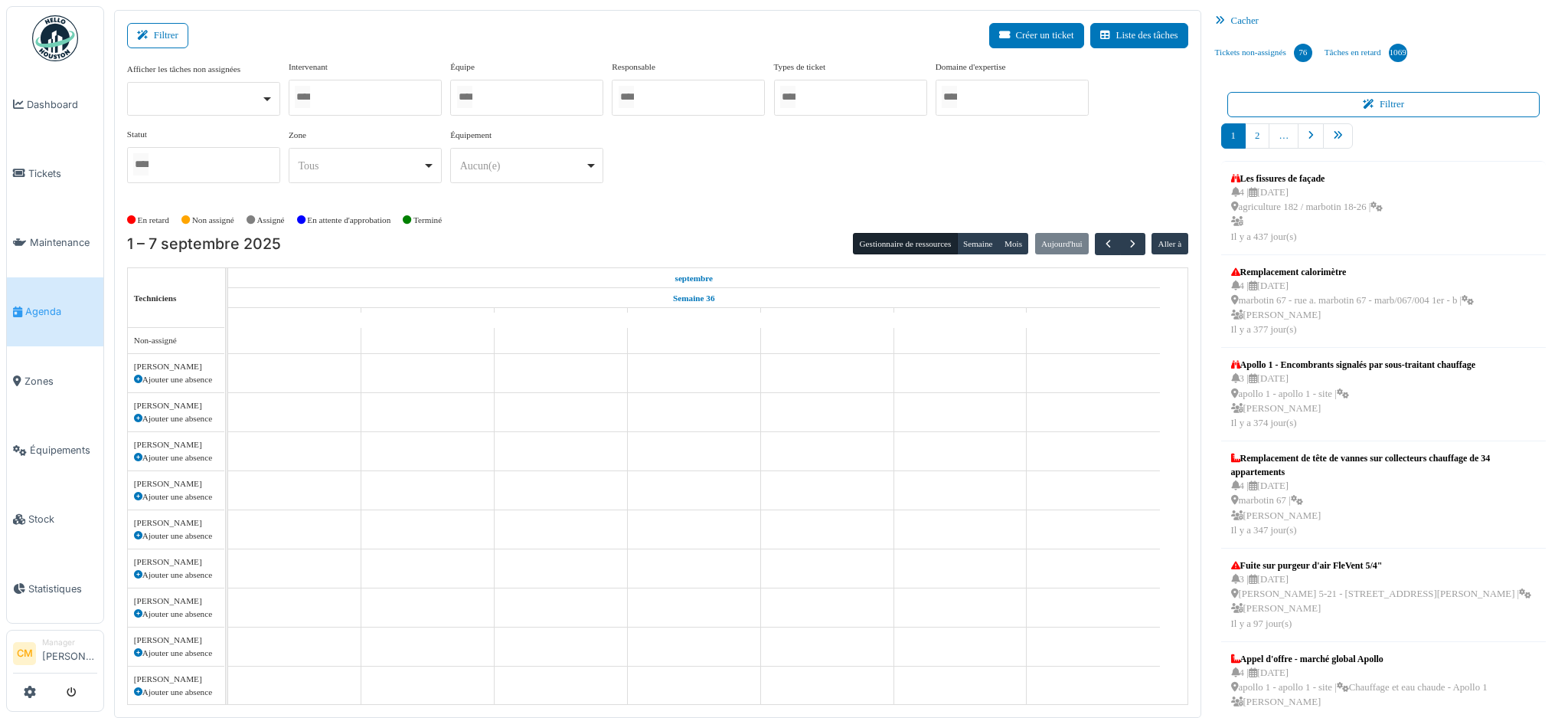
click at [357, 96] on div at bounding box center [365, 97] width 153 height 36
type input "****"
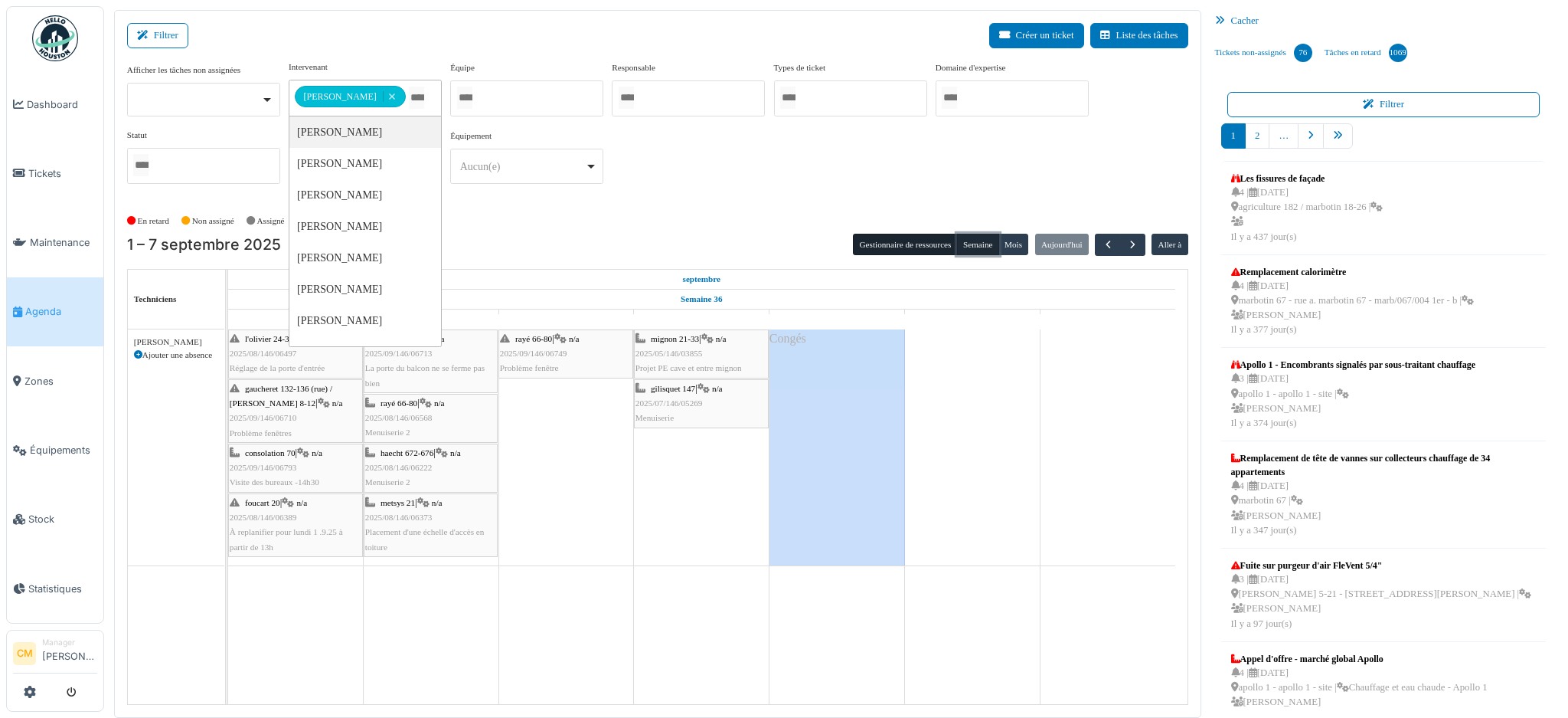
click at [968, 243] on button "Semaine" at bounding box center [978, 244] width 42 height 21
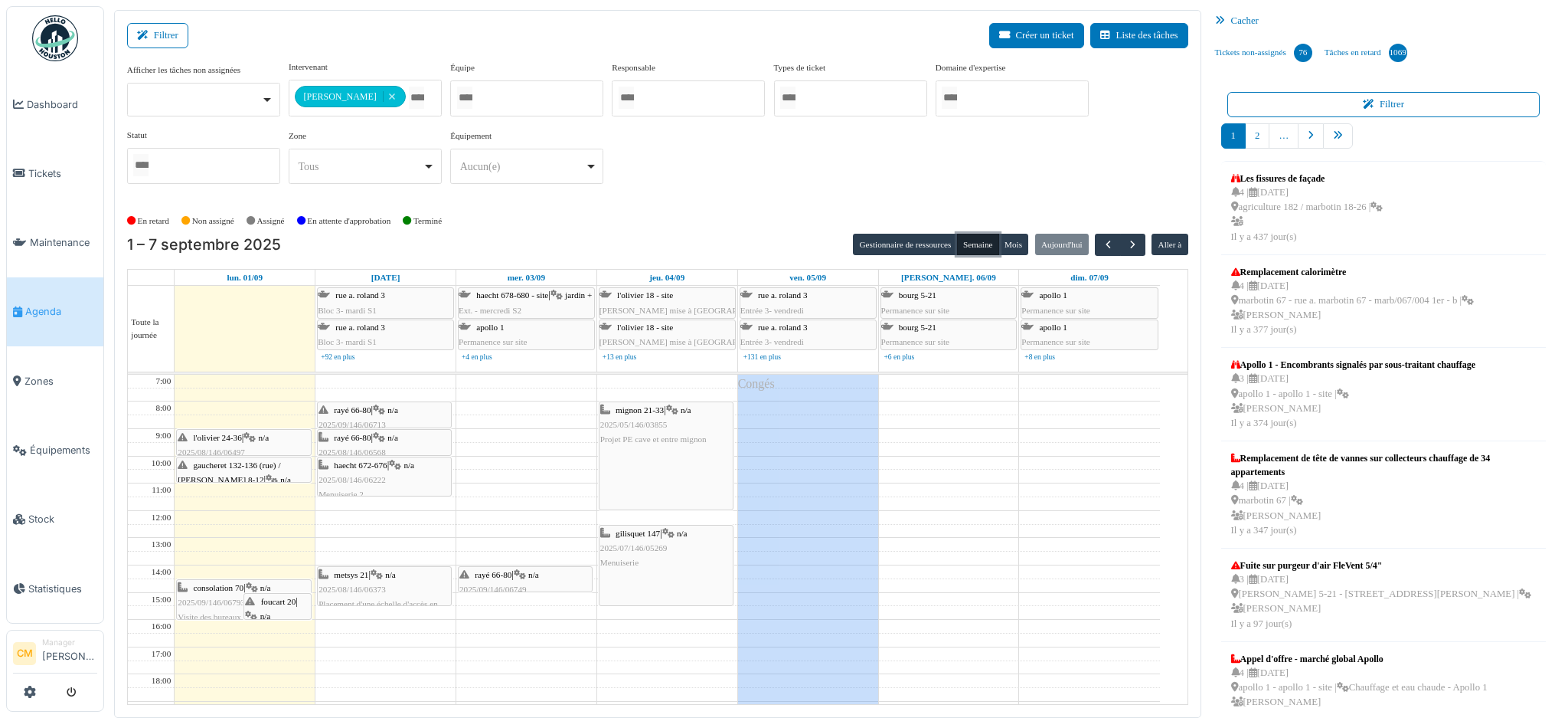
click at [241, 446] on div "l'olivier 24-36 | n/a 2025/08/146/06497 Réglage de la porte d'entrée" at bounding box center [243, 452] width 131 height 44
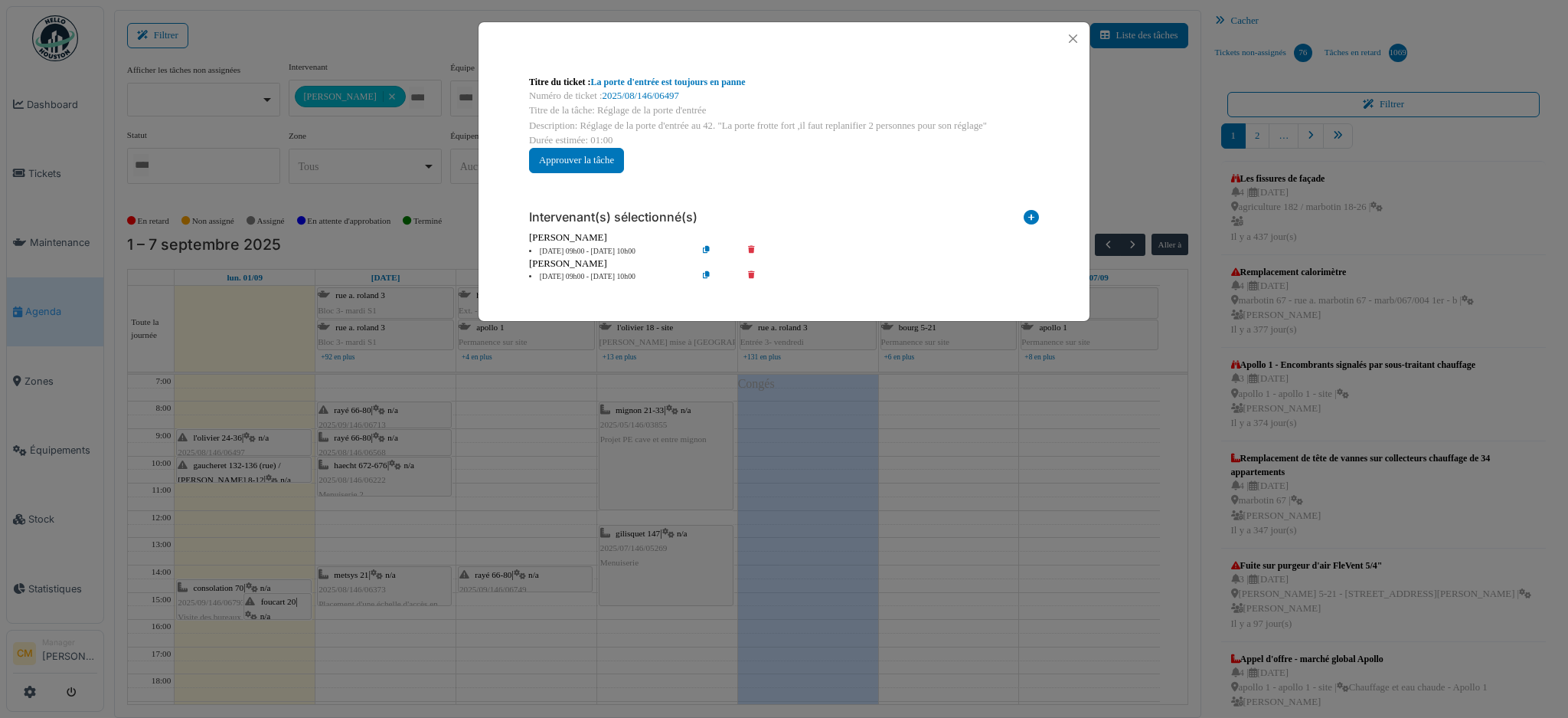
click at [226, 471] on div "Titre du ticket : La porte d'entrée est toujours en panne Numéro de ticket : 20…" at bounding box center [784, 359] width 1568 height 718
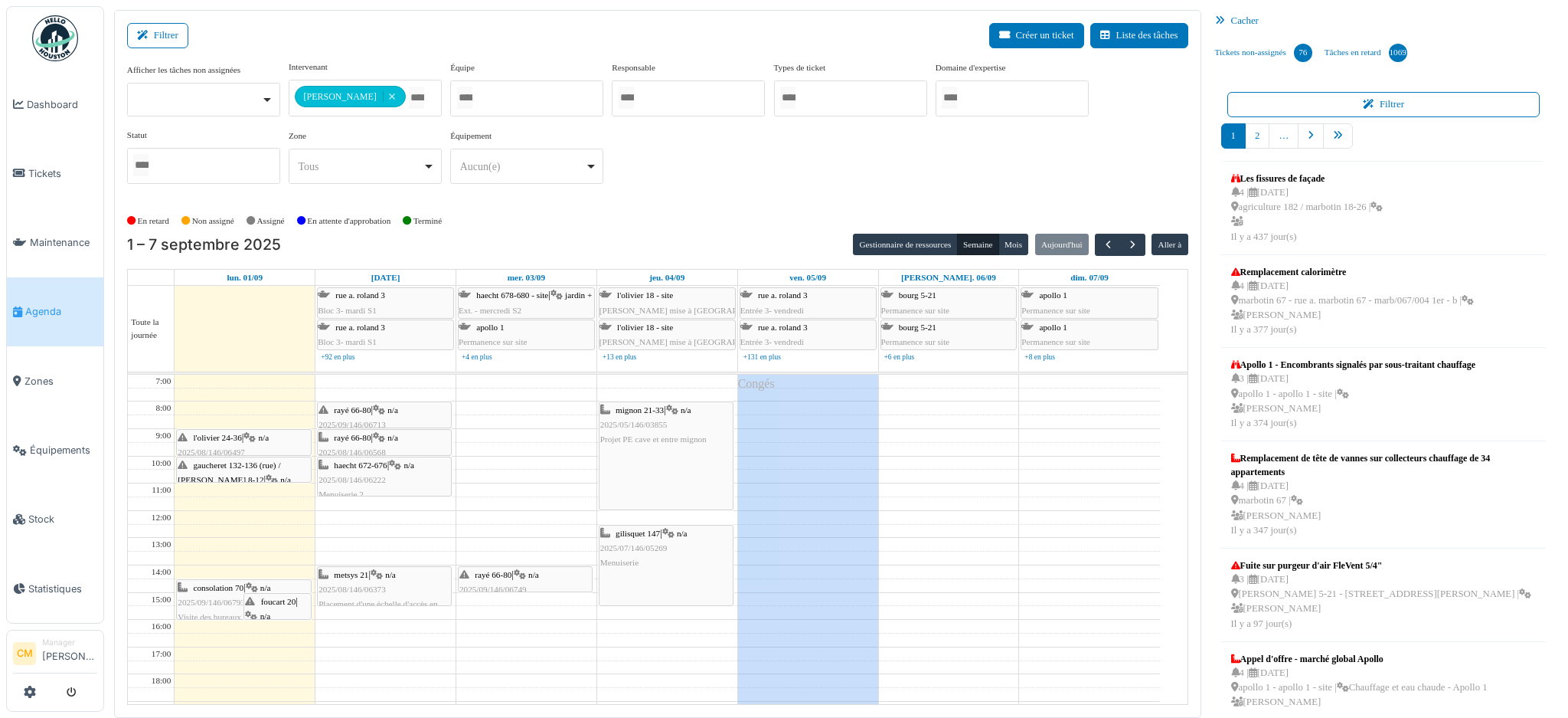
click at [226, 471] on div "gaucheret 132-136 (rue) / thomas 8-12 | n/a 2025/09/146/06710 Problème fenêtres" at bounding box center [243, 487] width 131 height 59
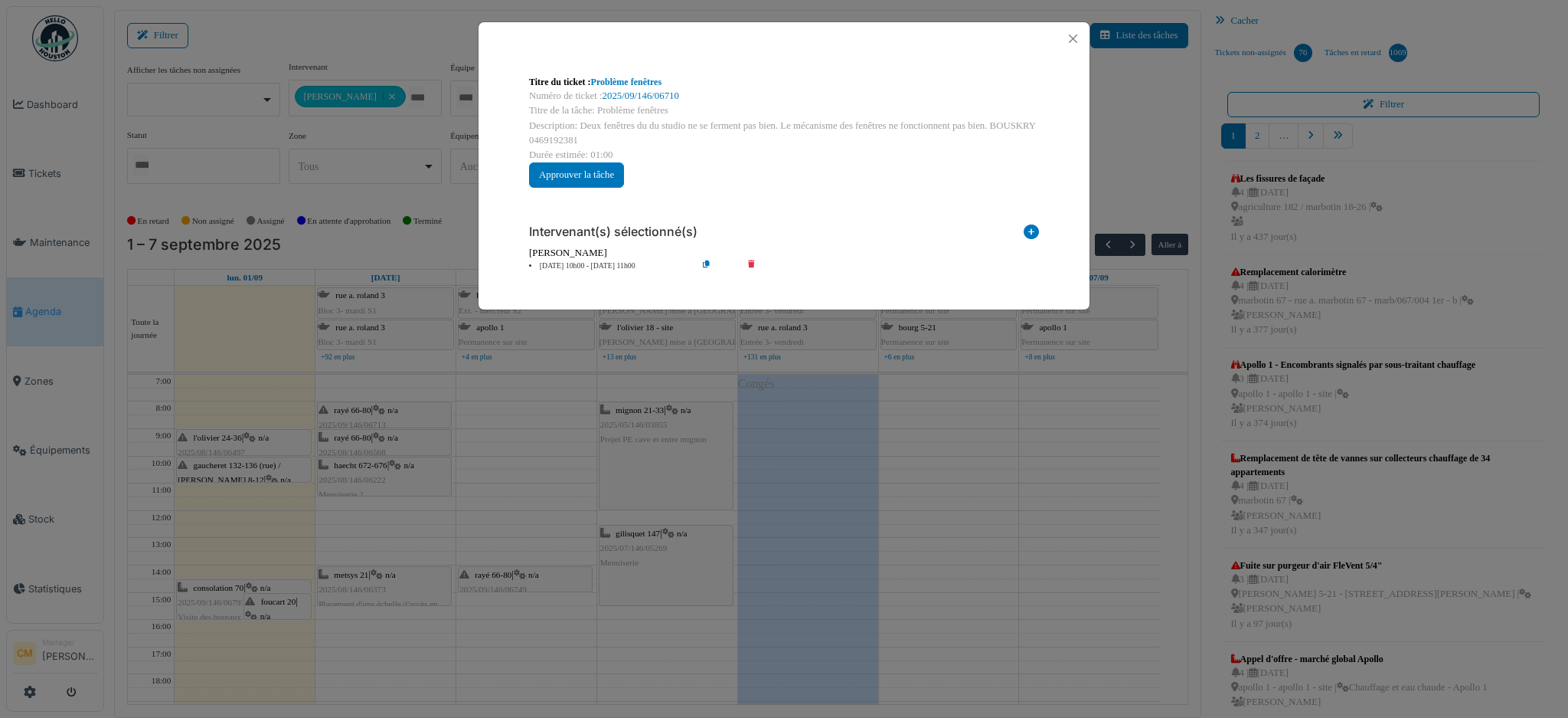
click at [285, 609] on div "Titre du ticket : Problème fenêtres Numéro de ticket : 2025/09/146/06710 Titre …" at bounding box center [784, 359] width 1568 height 718
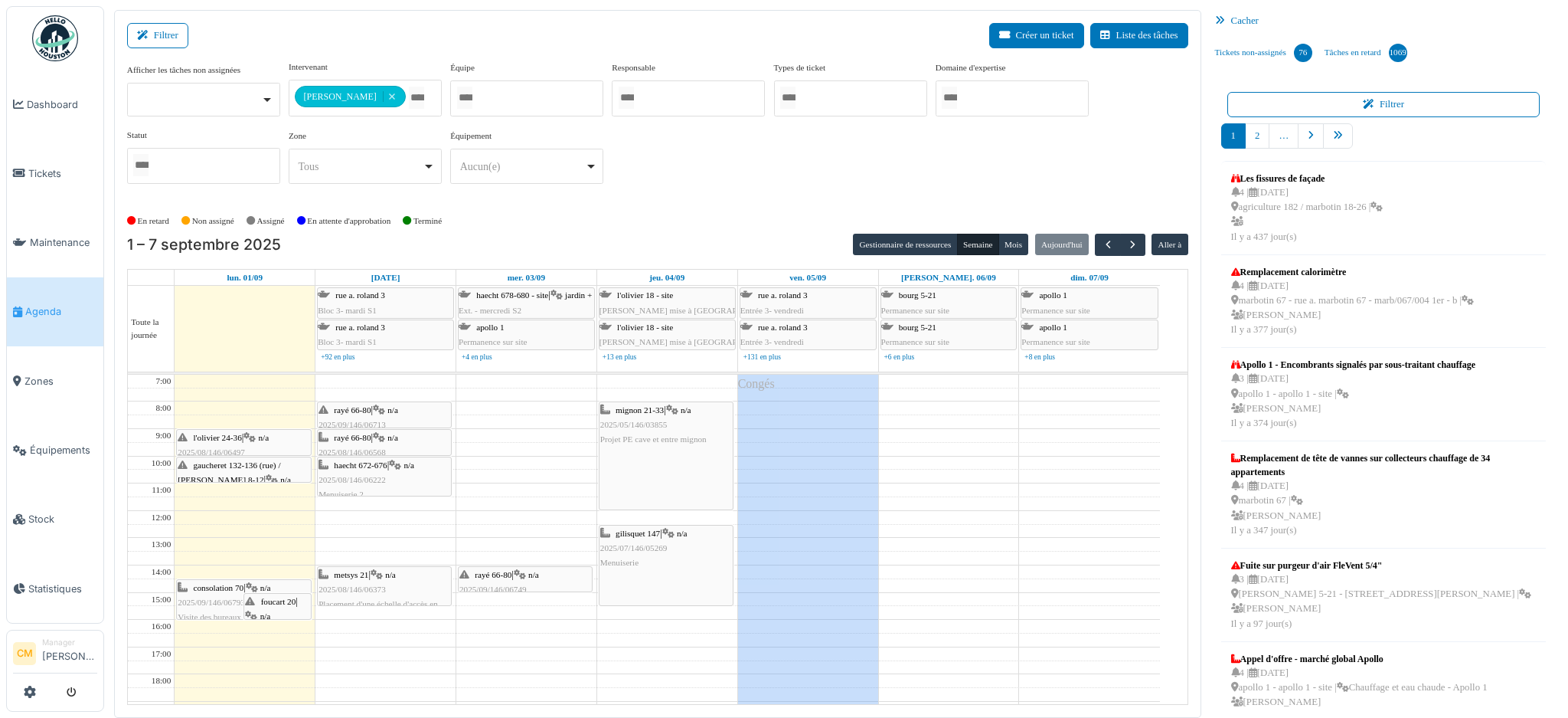
click at [272, 603] on span "foucart 20" at bounding box center [279, 601] width 35 height 9
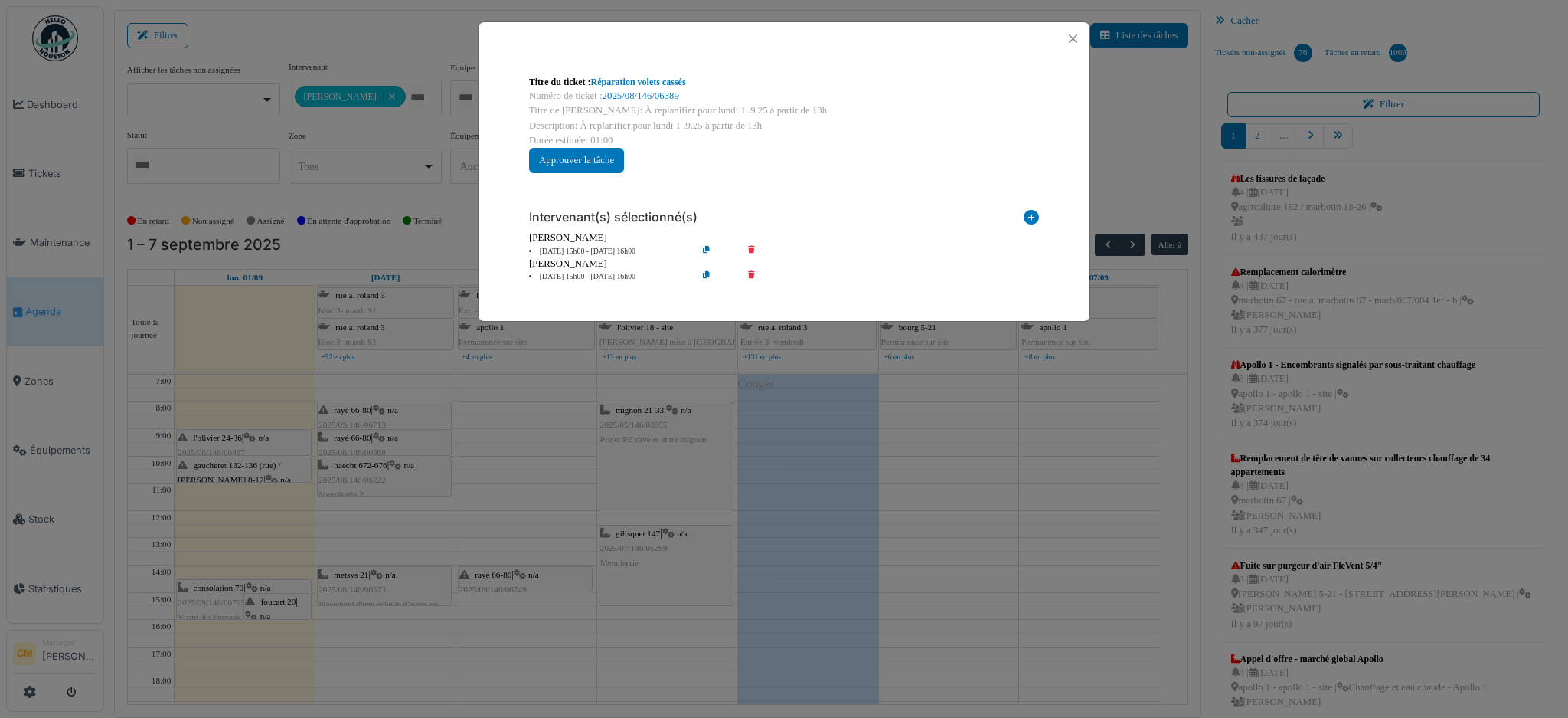
drag, startPoint x: 284, startPoint y: 609, endPoint x: 282, endPoint y: 562, distance: 47.0
click at [282, 562] on div "Titre du ticket : Réparation volets cassés Numéro de ticket : 2025/08/146/06389…" at bounding box center [784, 359] width 1568 height 718
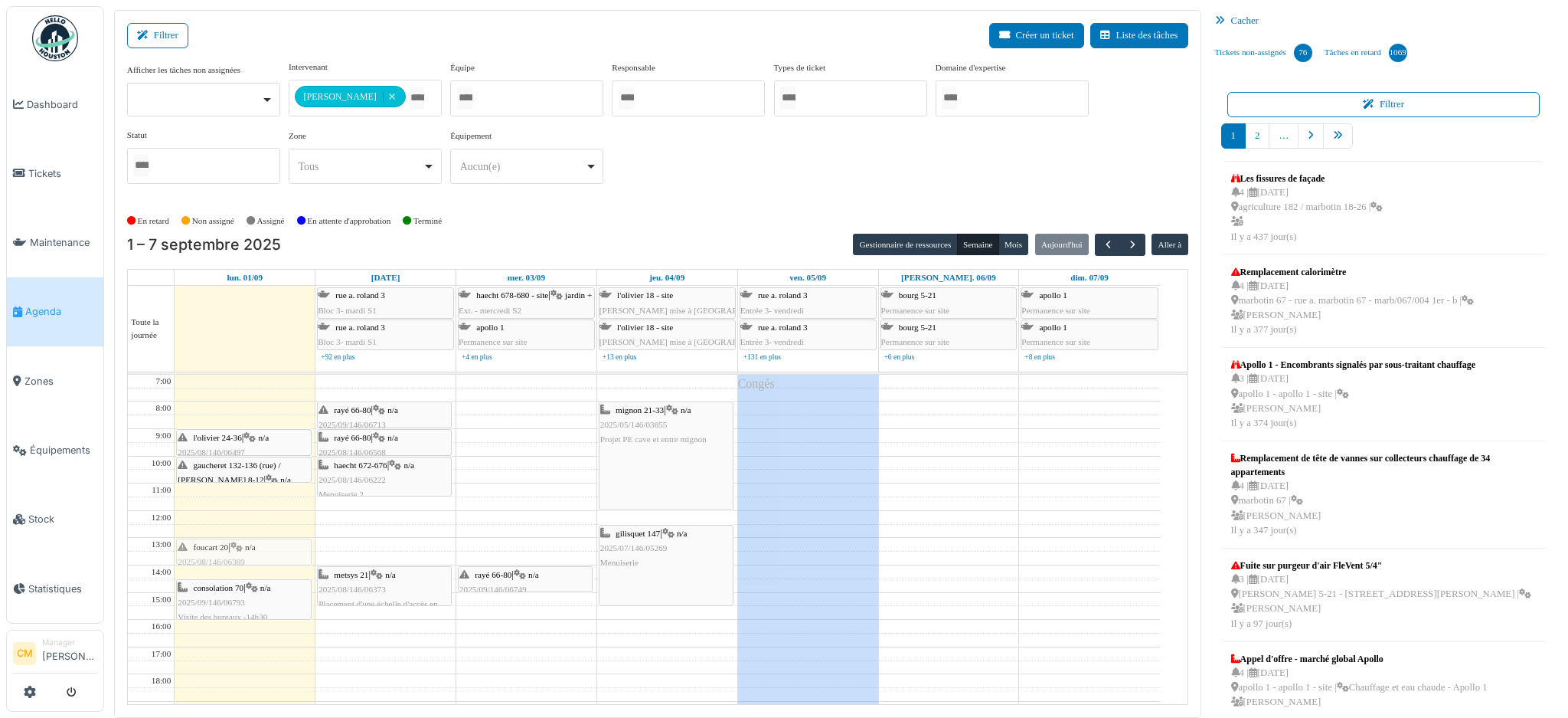
drag, startPoint x: 265, startPoint y: 596, endPoint x: 266, endPoint y: 535, distance: 61.0
click at [266, 535] on div "7:00 8:00 9:00 10:00 11:00 12:00 13:00 14:00 15:00 16:00 17:00 18:00 19:00 20:0…" at bounding box center [644, 606] width 1032 height 462
click at [236, 571] on div "l'olivier 24-36 | n/a 2025/08/146/06497 Réglage de la porte d'entrée gaucheret …" at bounding box center [244, 606] width 140 height 462
click at [253, 558] on div "foucart 20 | n/a 2025/08/146/06389 À replanifier pour lundi 1 .9.25 à partir de…" at bounding box center [243, 569] width 131 height 59
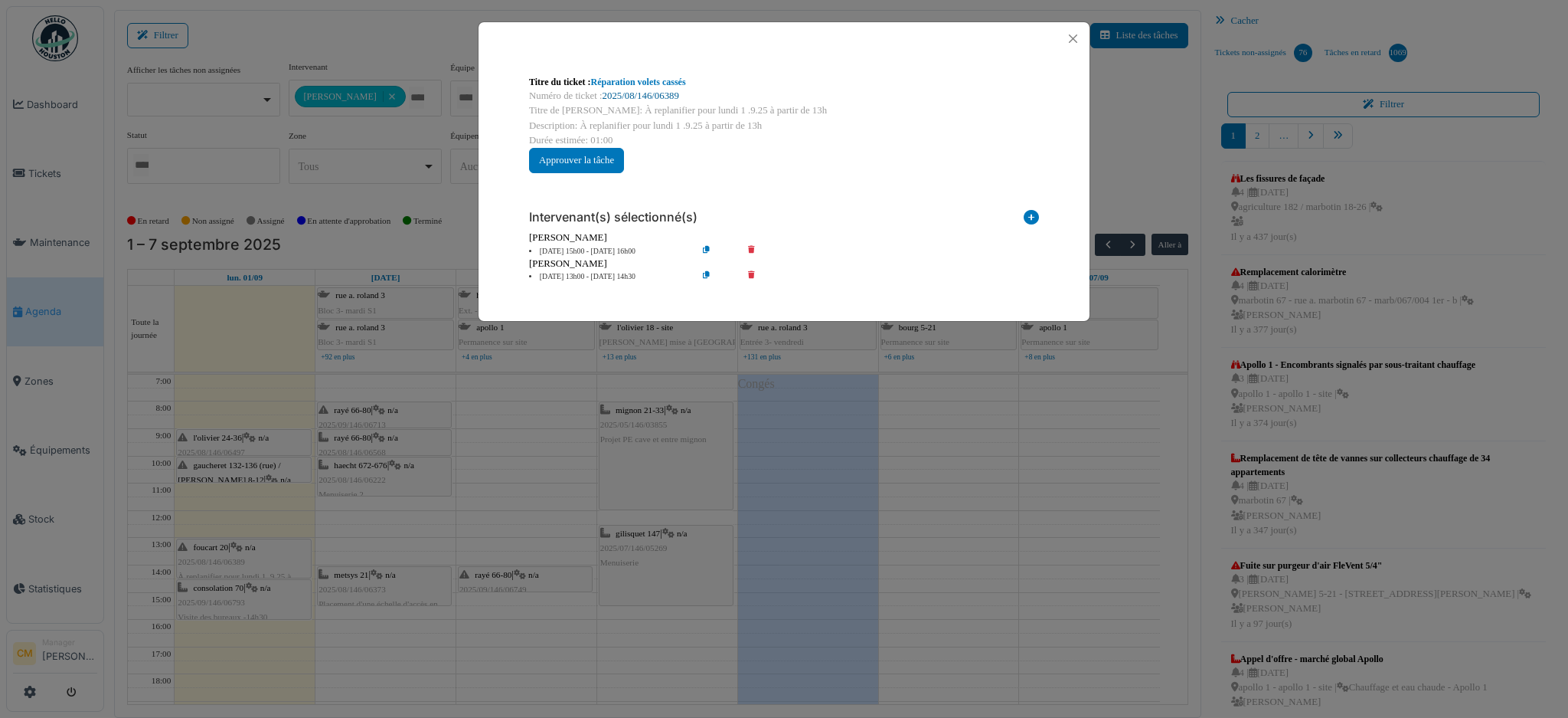
click at [651, 93] on link "2025/08/146/06389" at bounding box center [640, 95] width 77 height 11
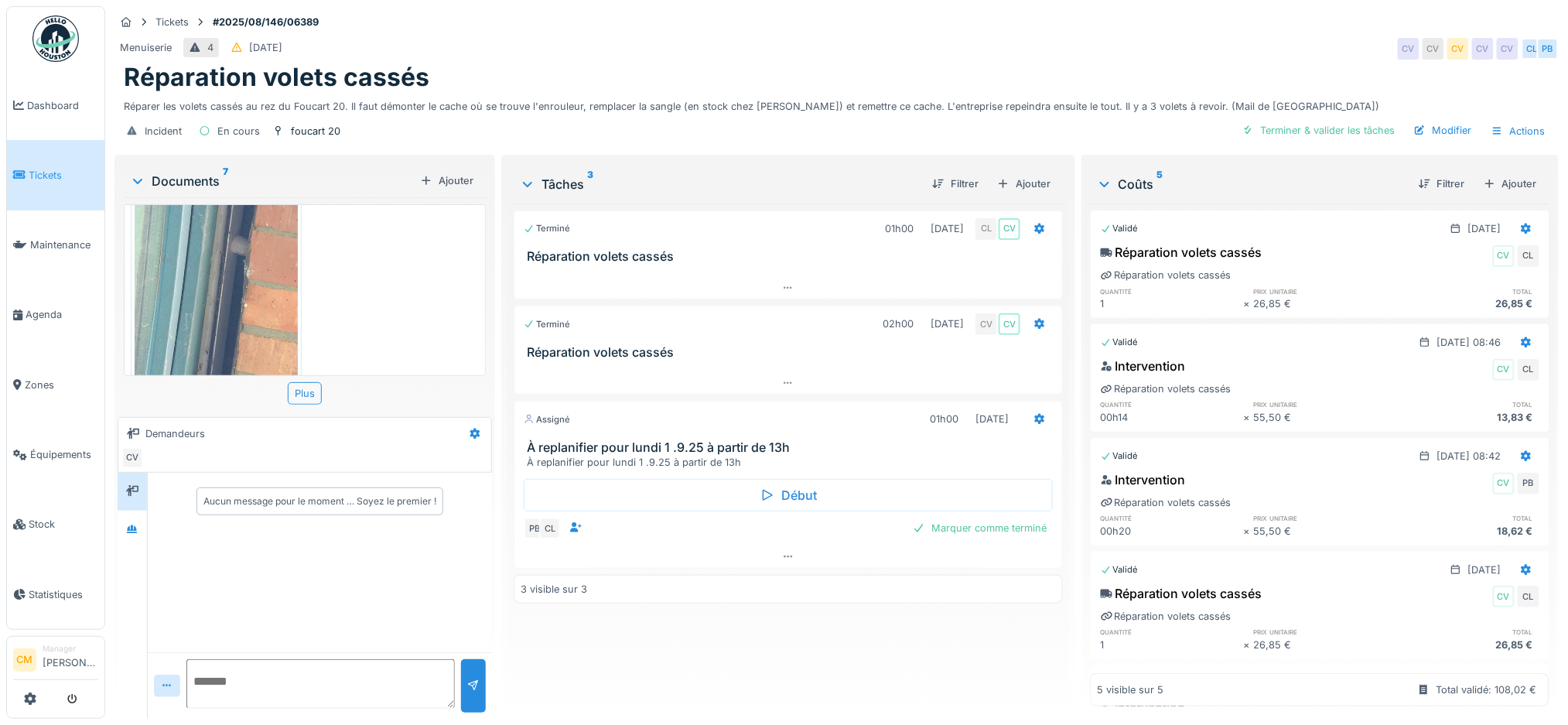
scroll to position [15, 0]
click at [32, 378] on span "Zones" at bounding box center [61, 385] width 73 height 14
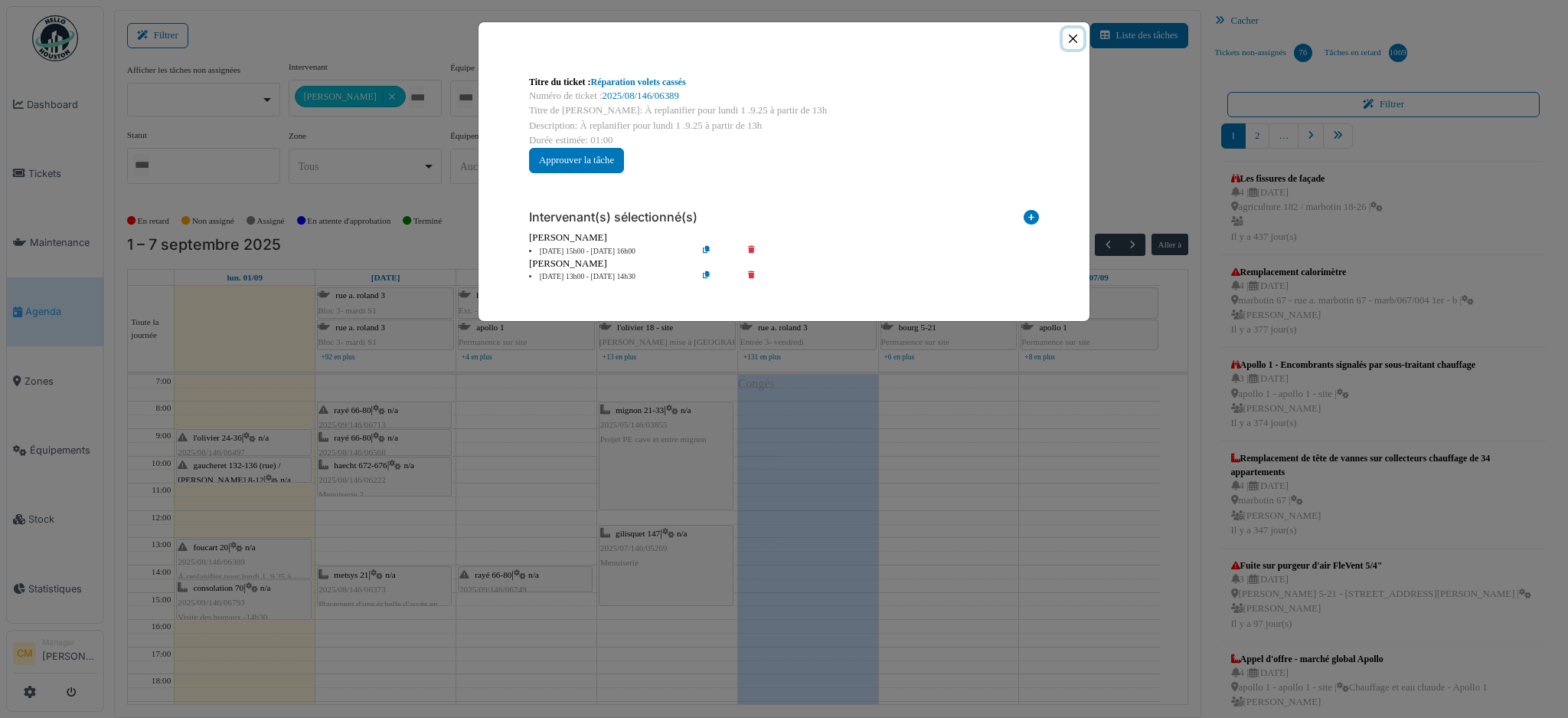
click at [1076, 34] on button "Close" at bounding box center [1072, 38] width 20 height 20
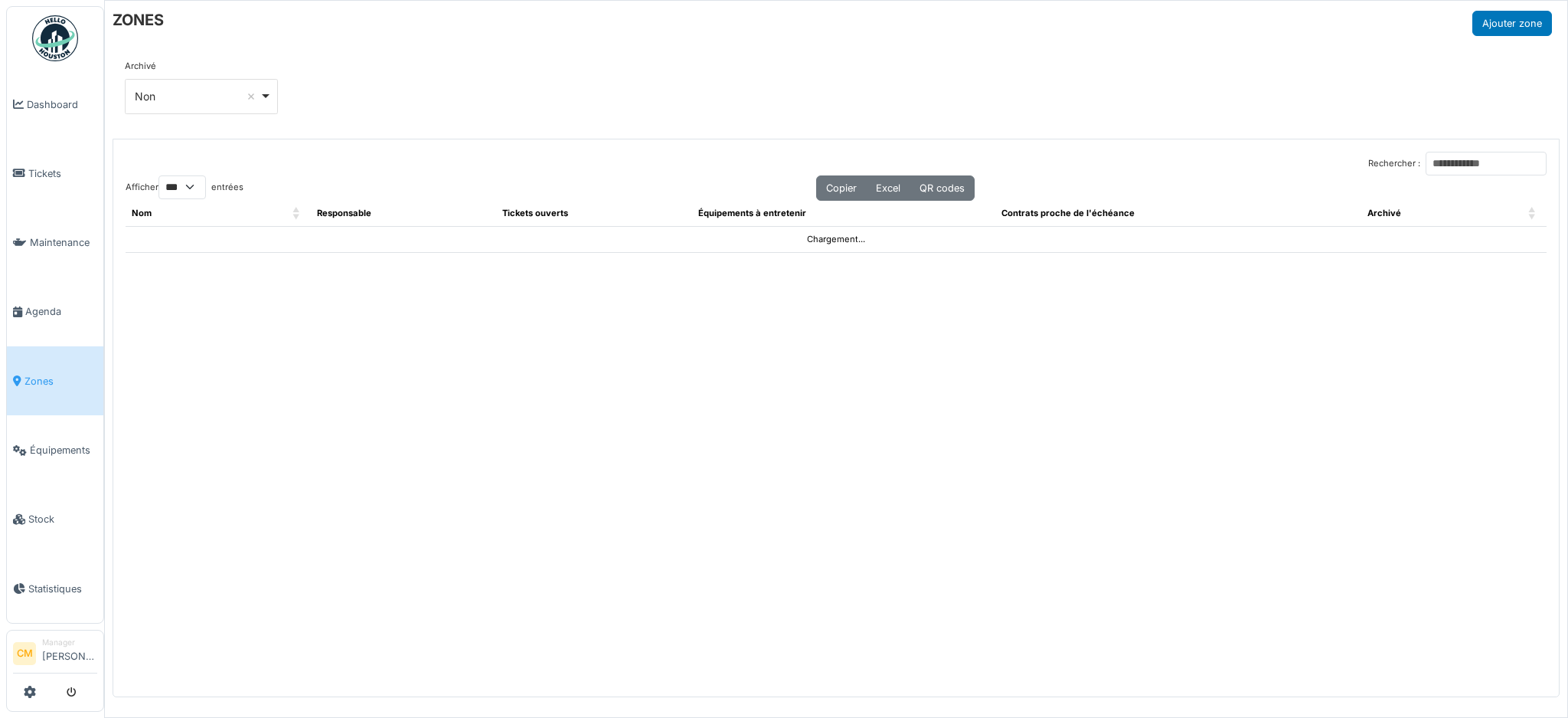
select select "***"
click at [1431, 166] on input "Rechercher :" at bounding box center [1486, 163] width 121 height 24
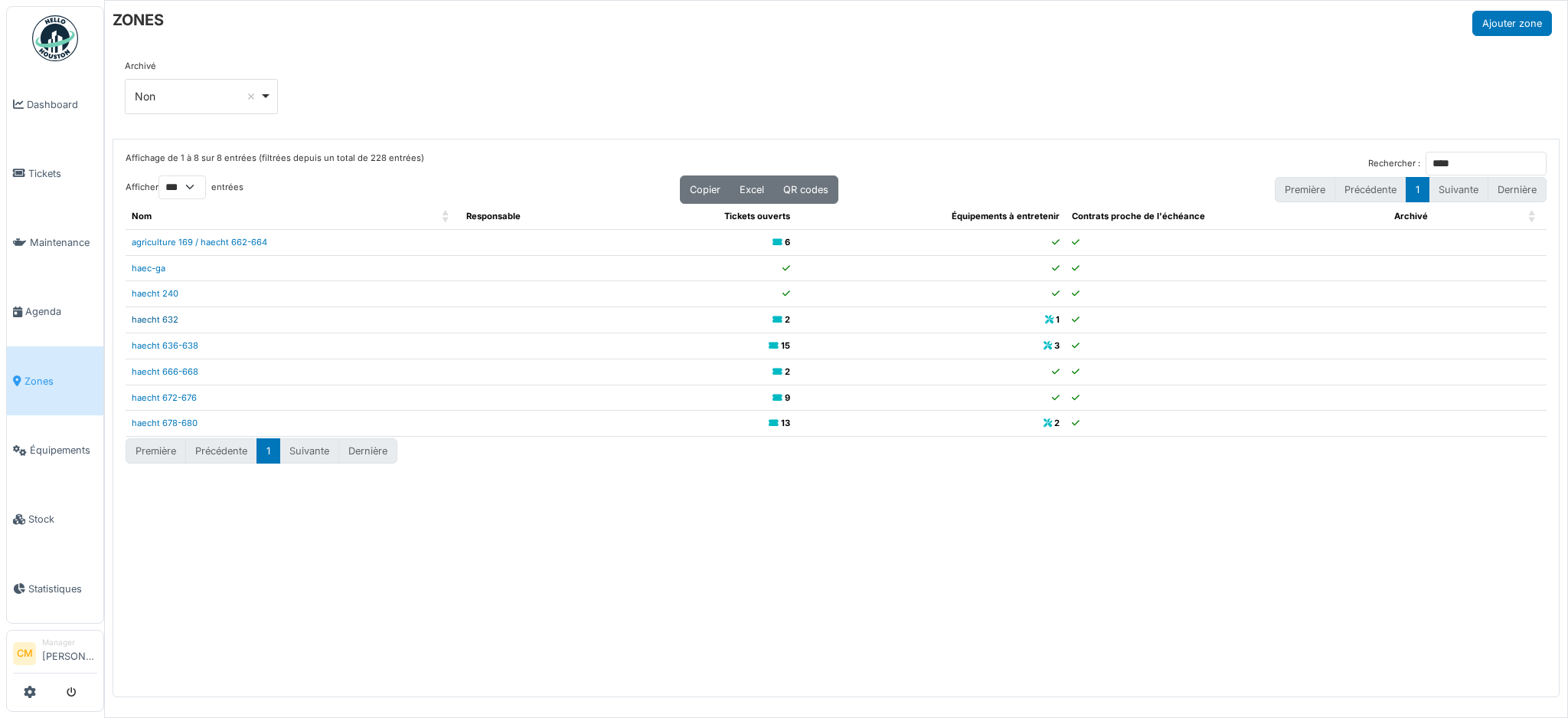
click at [153, 319] on link "haecht 632" at bounding box center [154, 319] width 47 height 11
drag, startPoint x: 1428, startPoint y: 165, endPoint x: 1379, endPoint y: 168, distance: 49.1
click at [1379, 168] on div "Rechercher : ****" at bounding box center [1458, 163] width 178 height 24
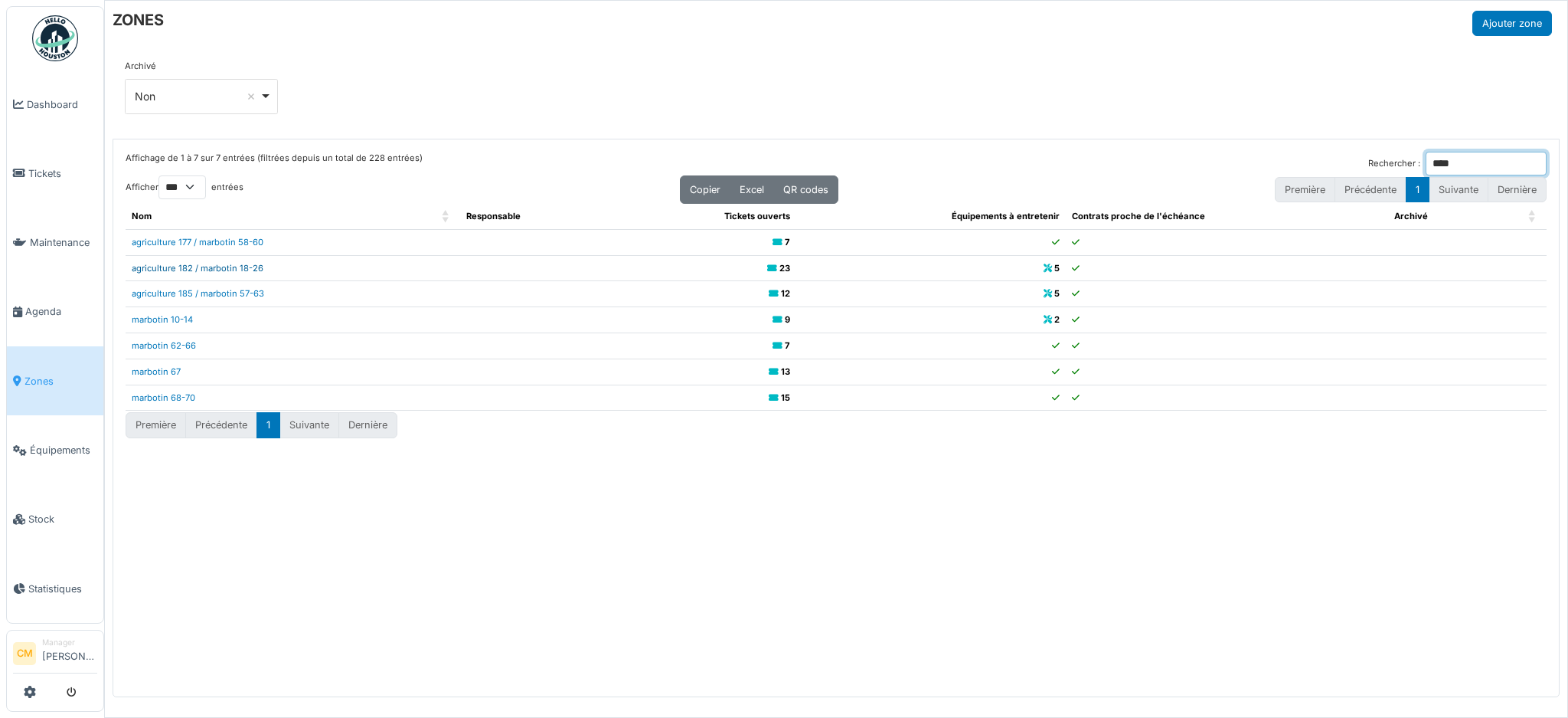
type input "****"
click at [205, 266] on link "agriculture 182 / marbotin 18-26" at bounding box center [197, 268] width 131 height 11
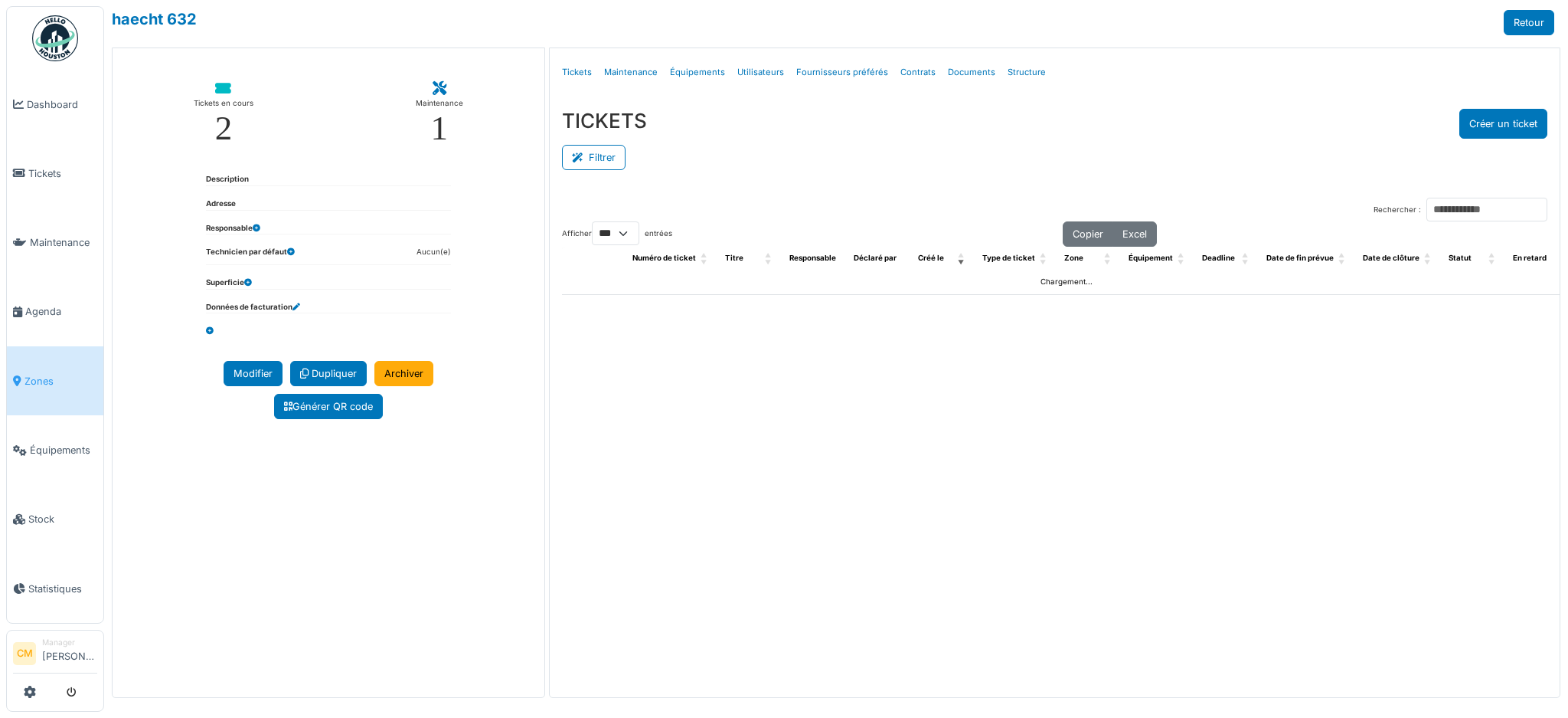
select select "***"
click at [1017, 72] on link "Structure" at bounding box center [1027, 72] width 50 height 36
select select "***"
click at [1007, 74] on link "Structure" at bounding box center [1027, 72] width 50 height 36
